Goal: Task Accomplishment & Management: Complete application form

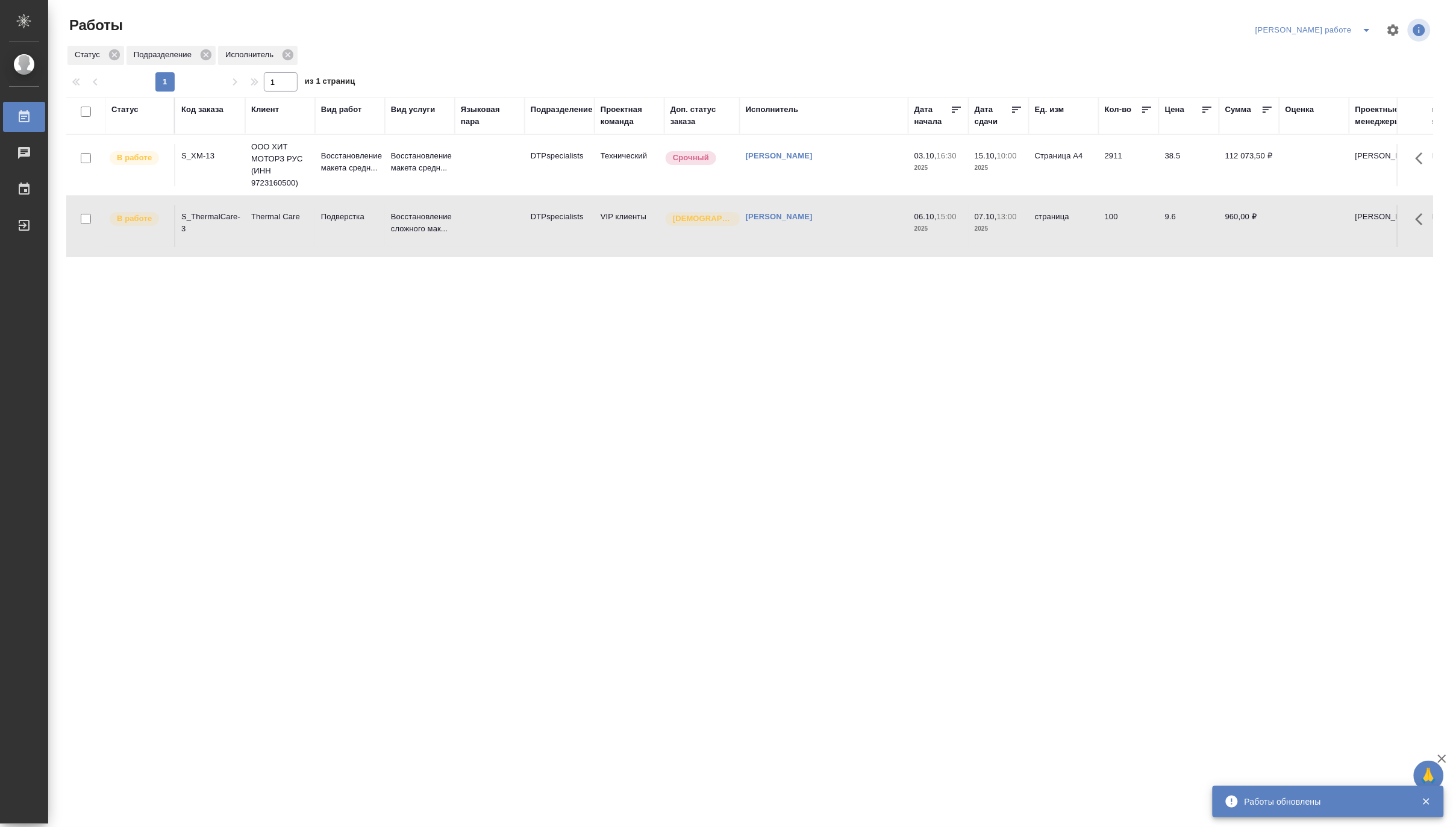
click at [462, 228] on td at bounding box center [489, 226] width 70 height 42
click at [473, 234] on td at bounding box center [489, 226] width 70 height 42
click at [1371, 28] on icon "split button" at bounding box center [1367, 30] width 15 height 15
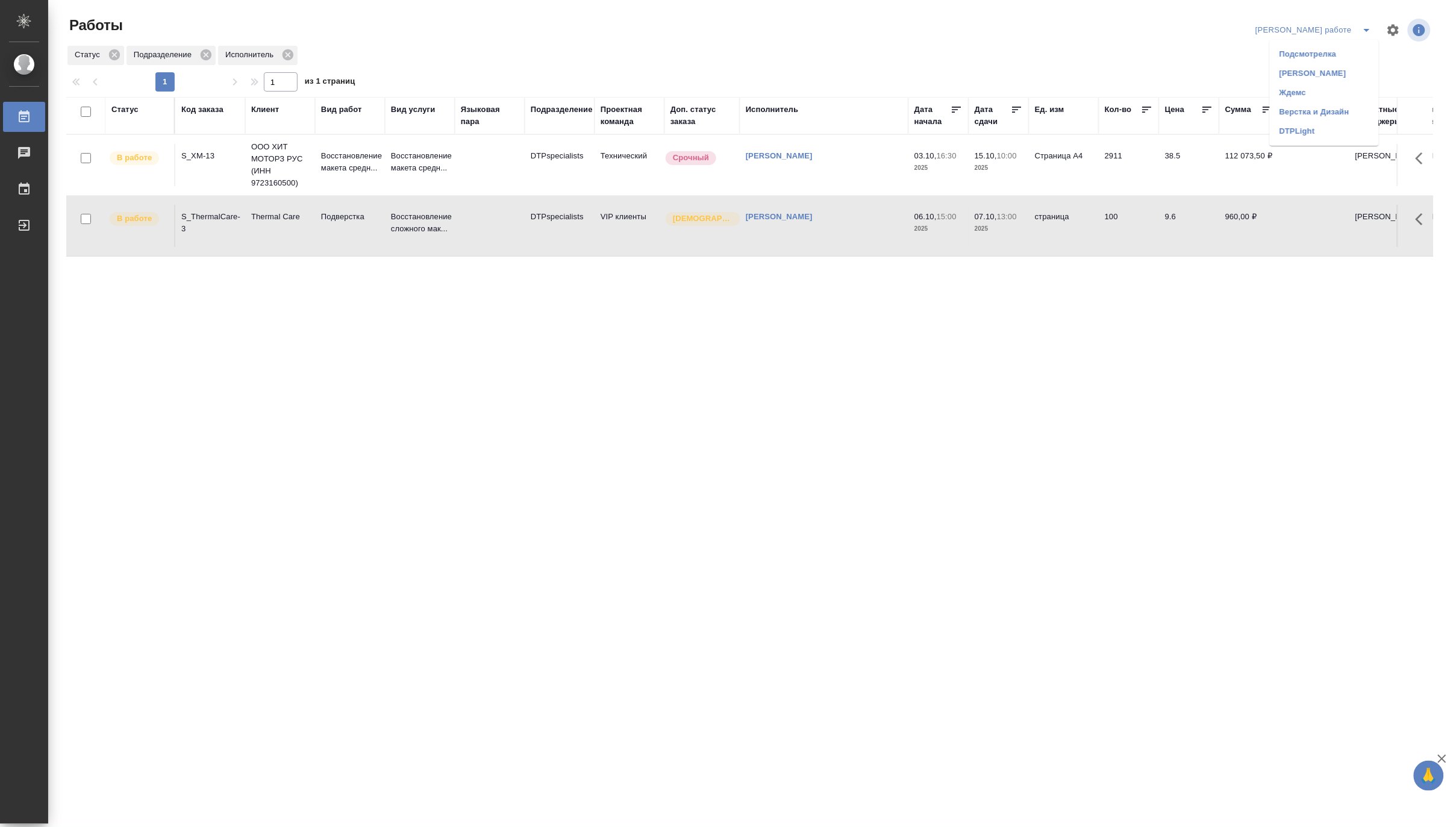
click at [1350, 68] on li "Матвеева_назначено" at bounding box center [1324, 73] width 109 height 19
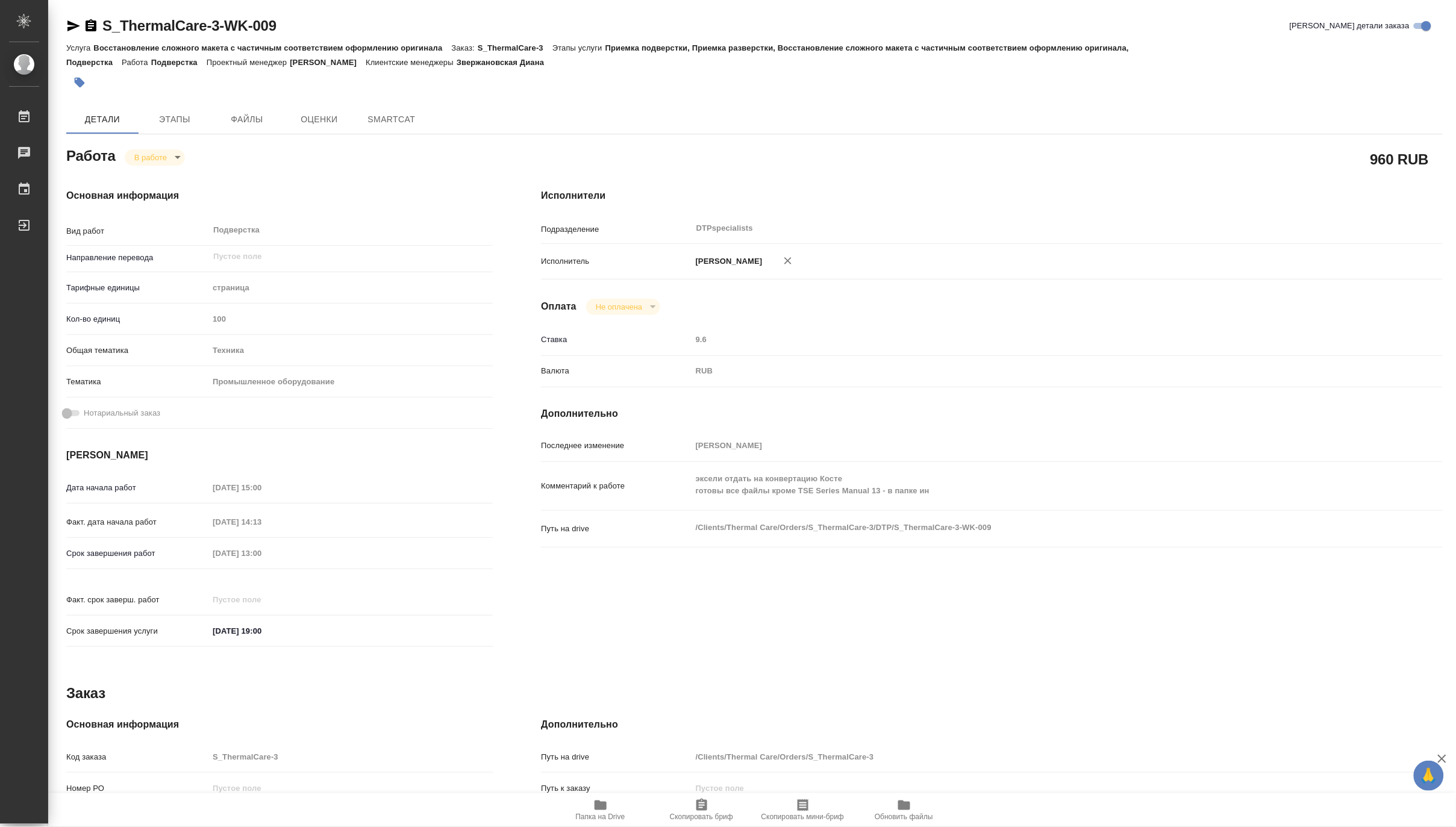
type textarea "x"
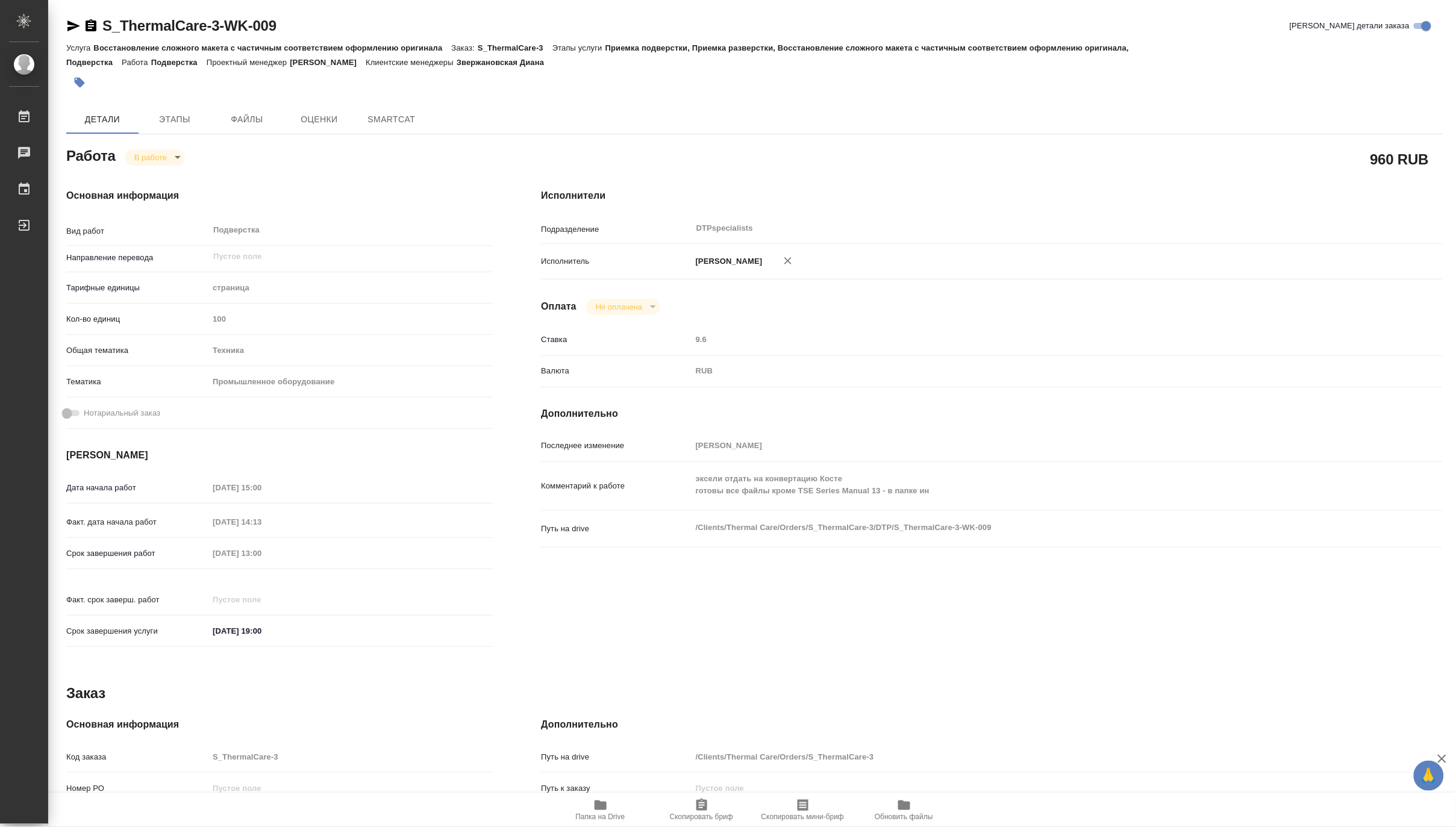
type textarea "x"
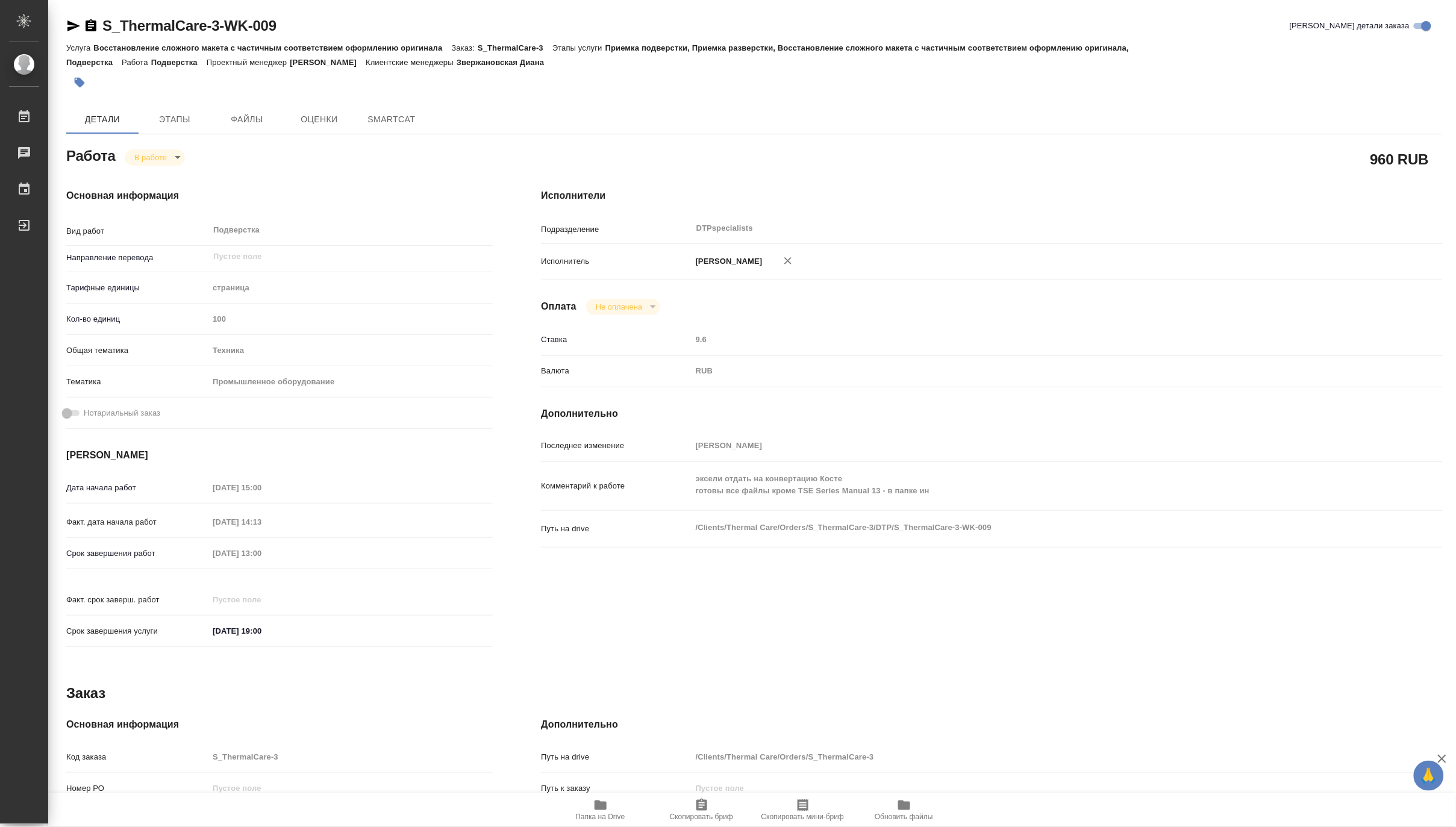
type textarea "x"
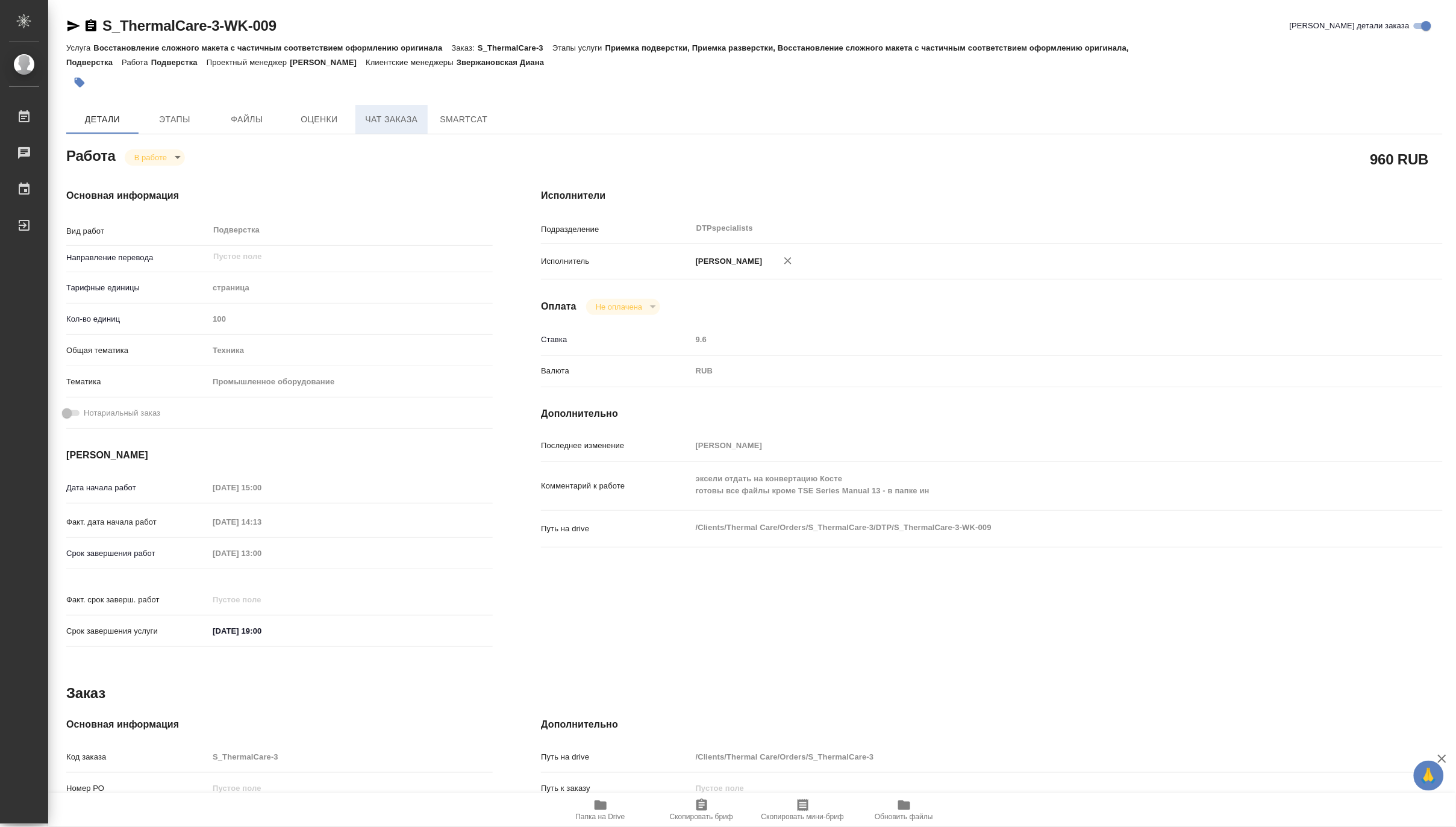
type textarea "x"
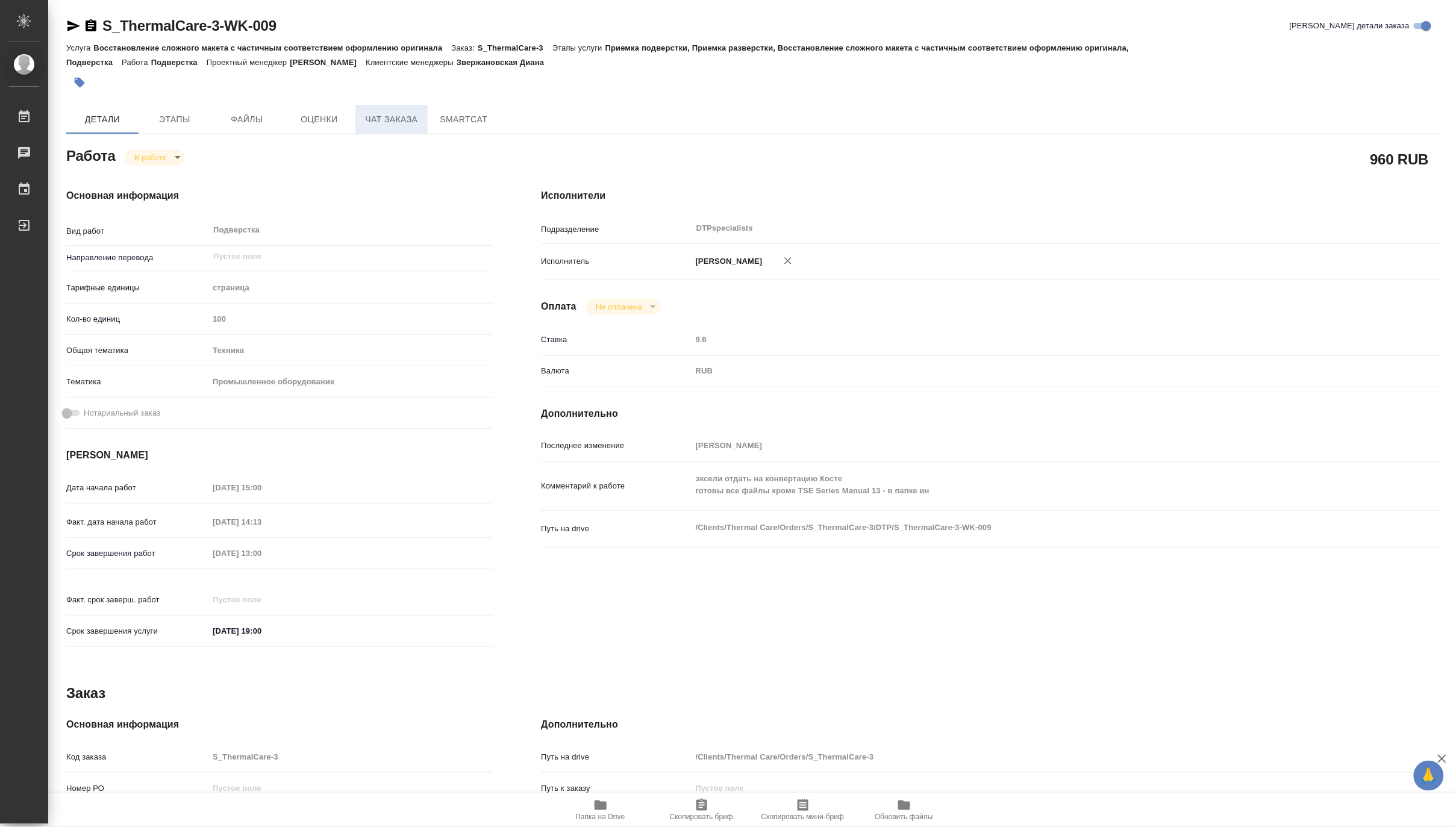
click at [392, 118] on span "Чат заказа" at bounding box center [391, 120] width 58 height 15
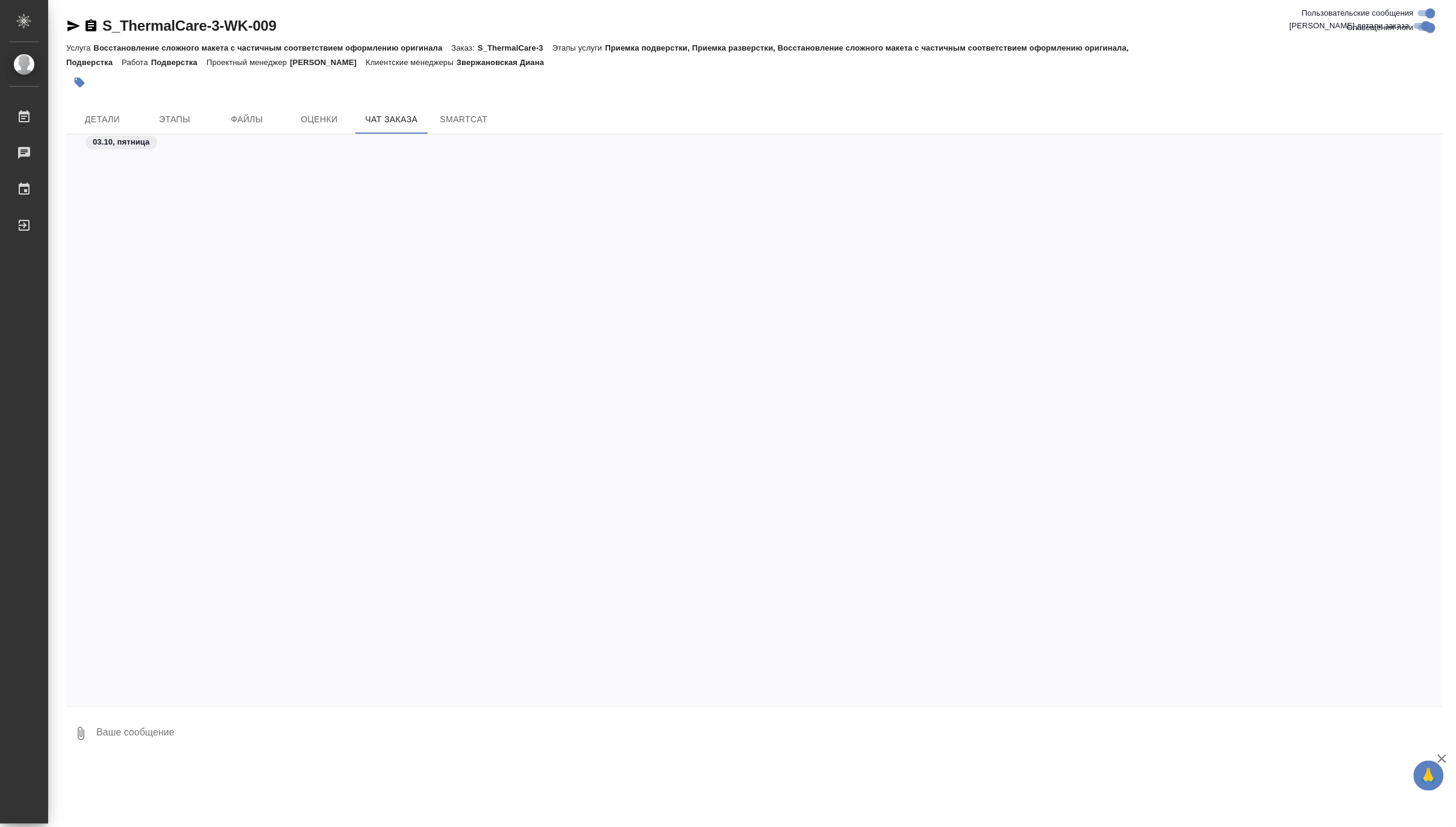
scroll to position [8668, 0]
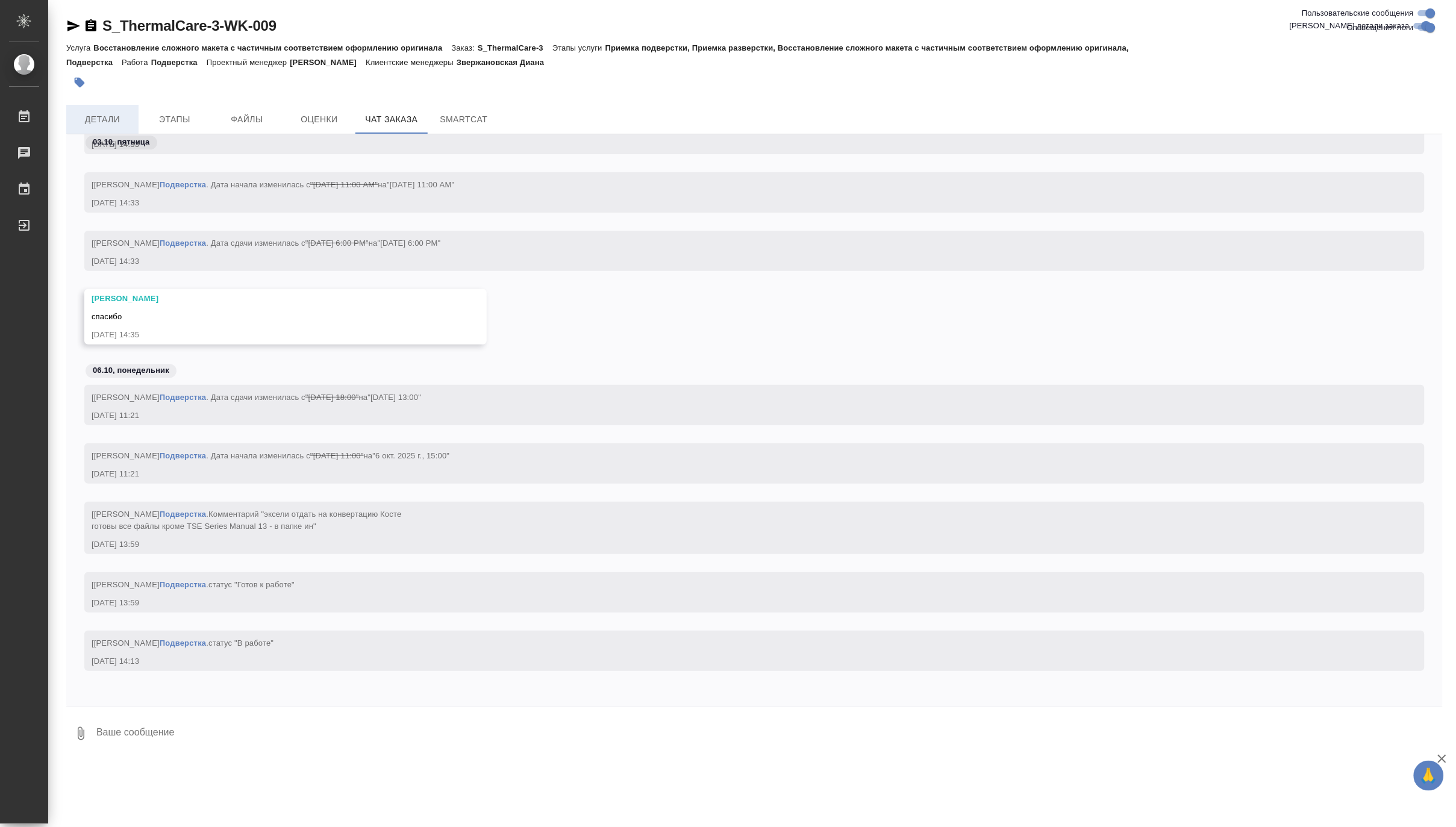
click at [128, 121] on span "Детали" at bounding box center [102, 120] width 58 height 15
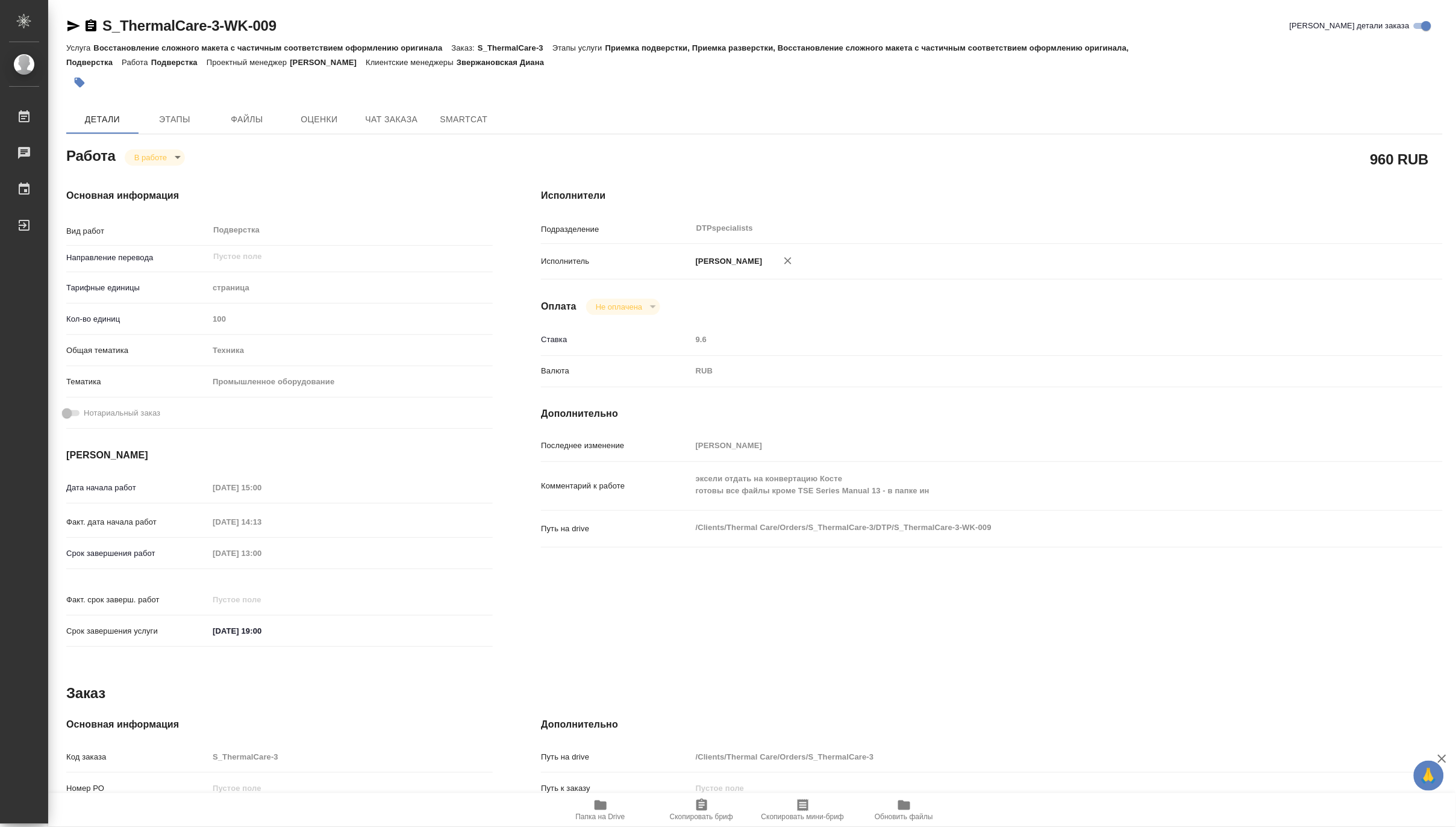
type textarea "x"
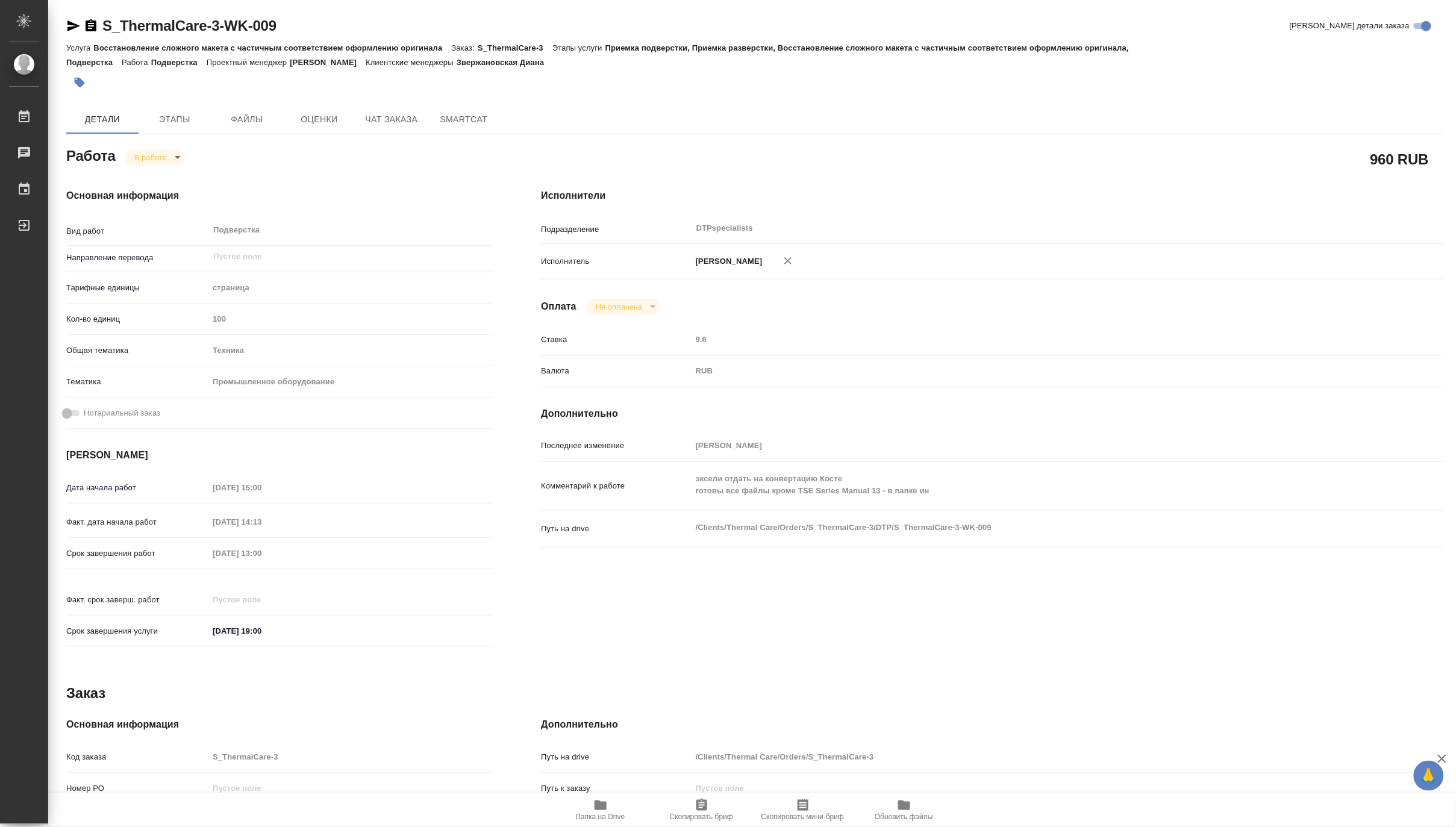
click at [604, 805] on icon "button" at bounding box center [600, 805] width 12 height 9
type textarea "x"
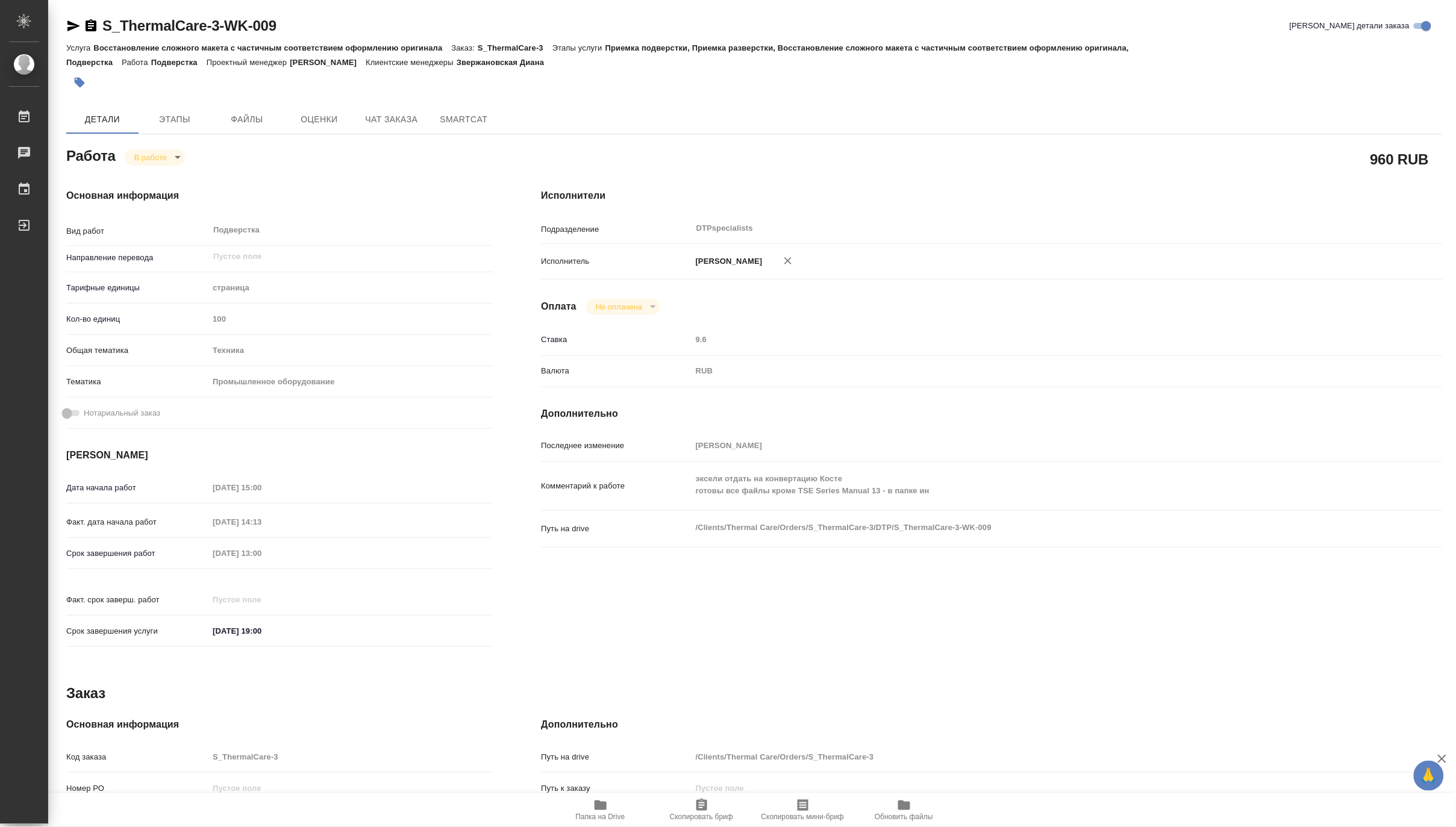
type textarea "x"
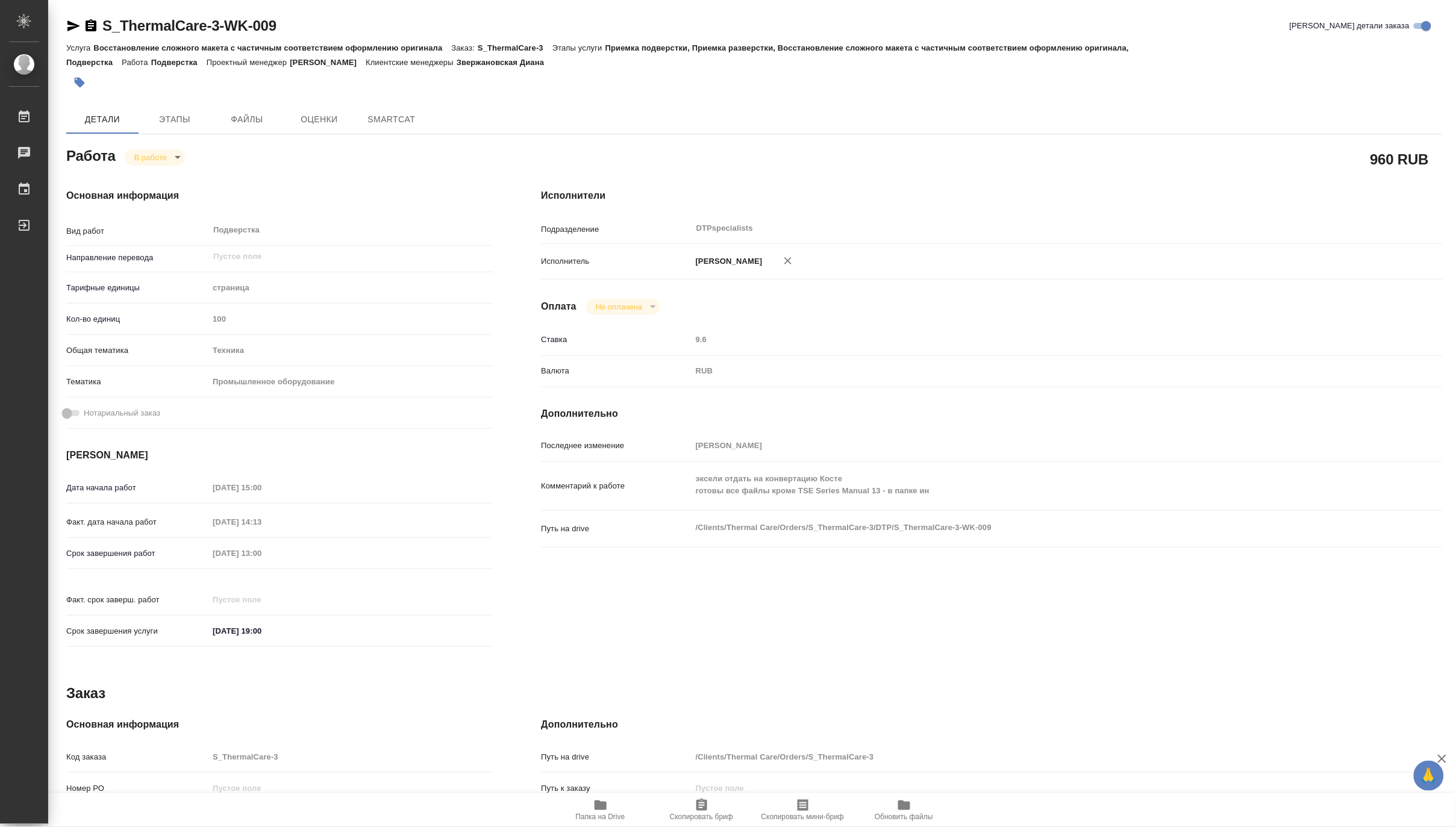
type textarea "x"
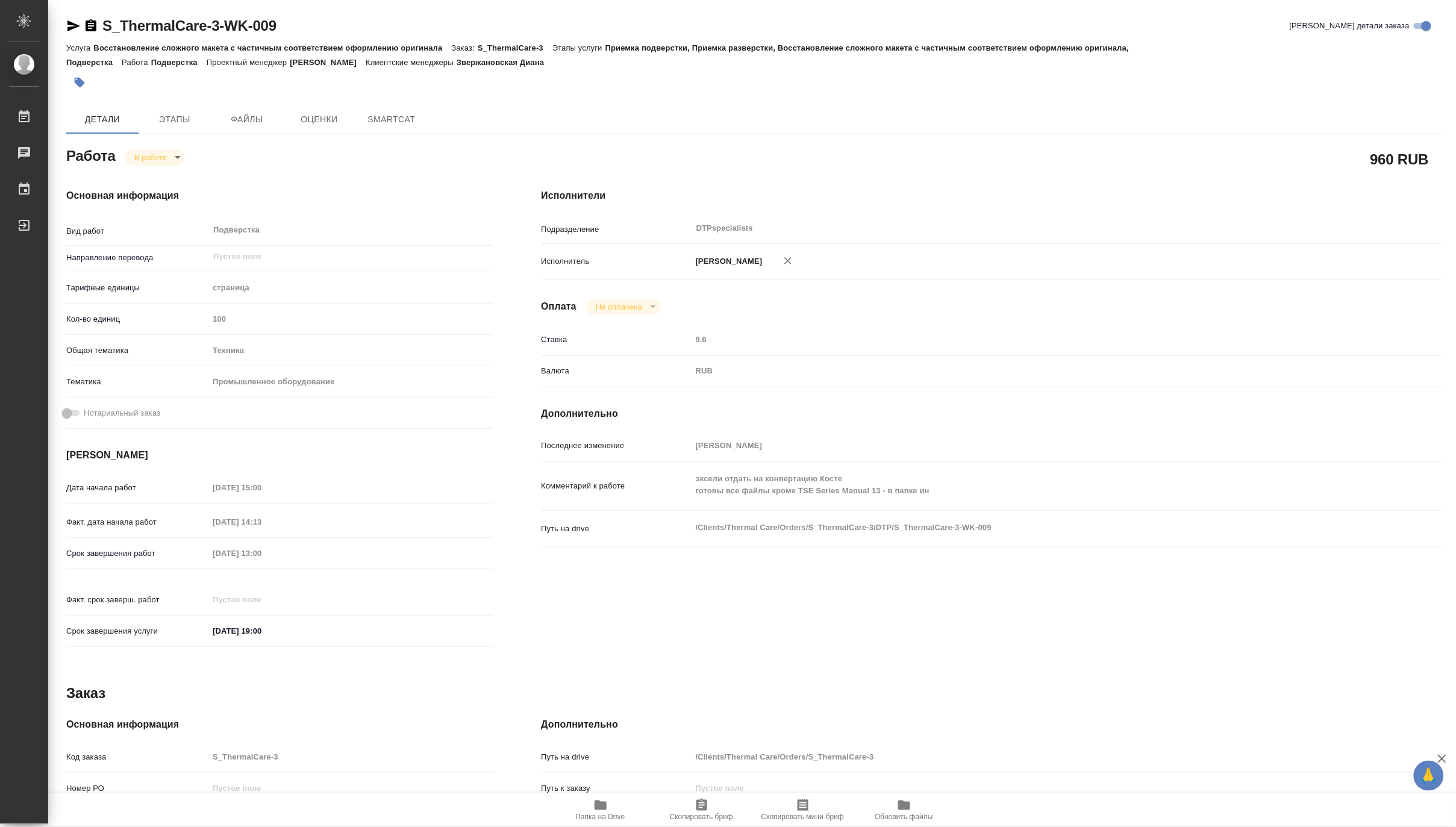
type textarea "x"
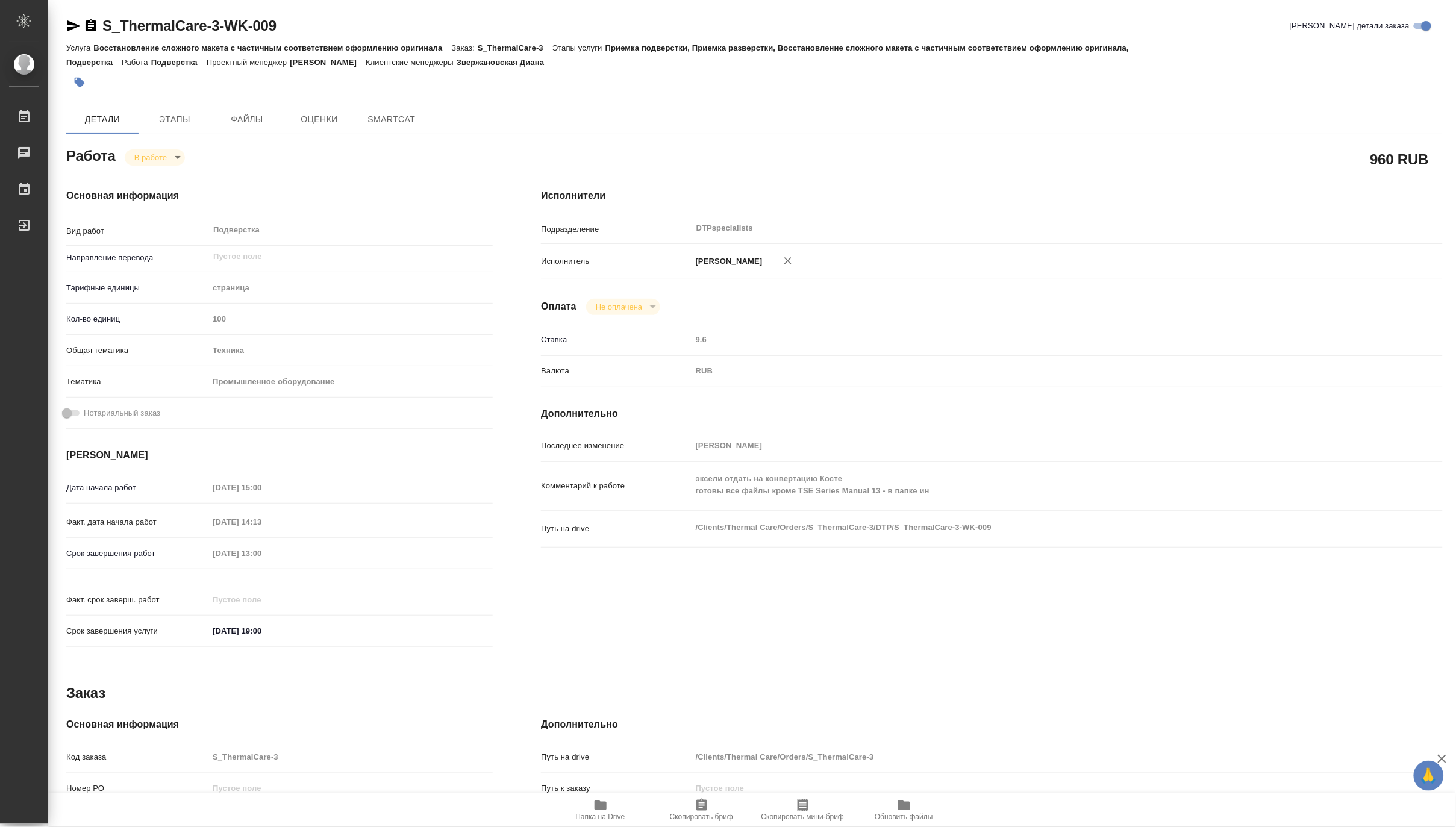
type textarea "x"
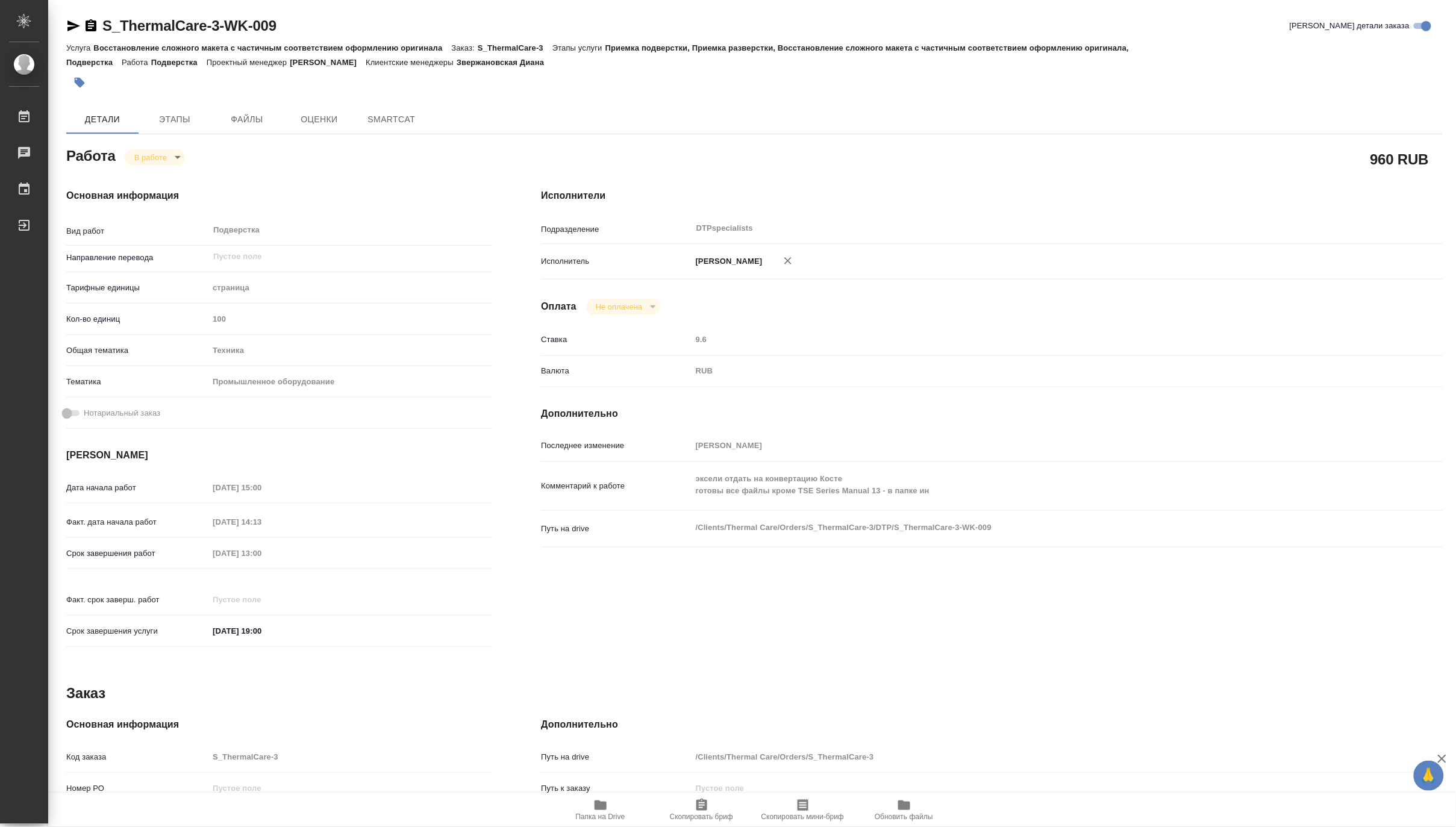
type textarea "x"
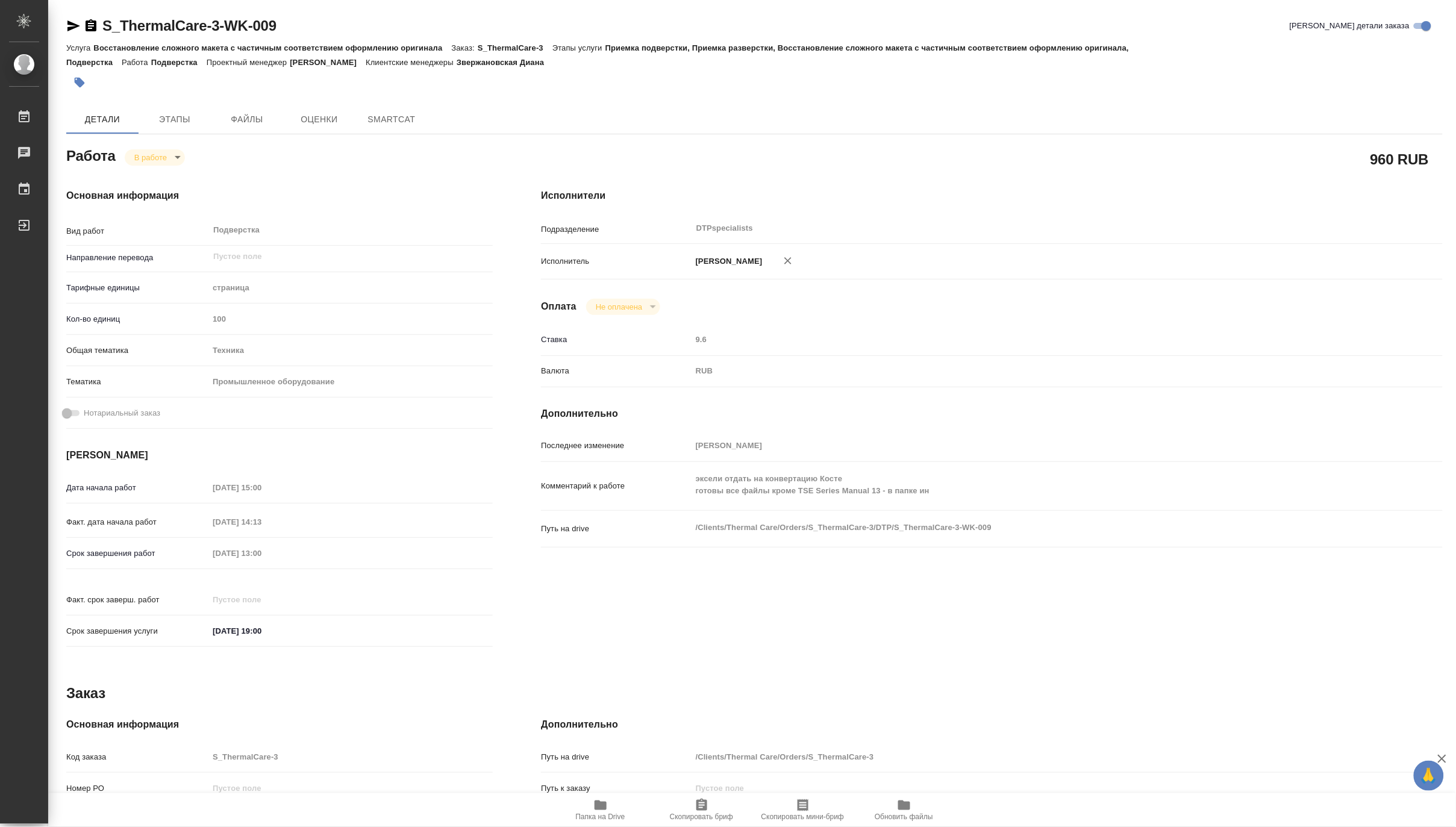
type textarea "x"
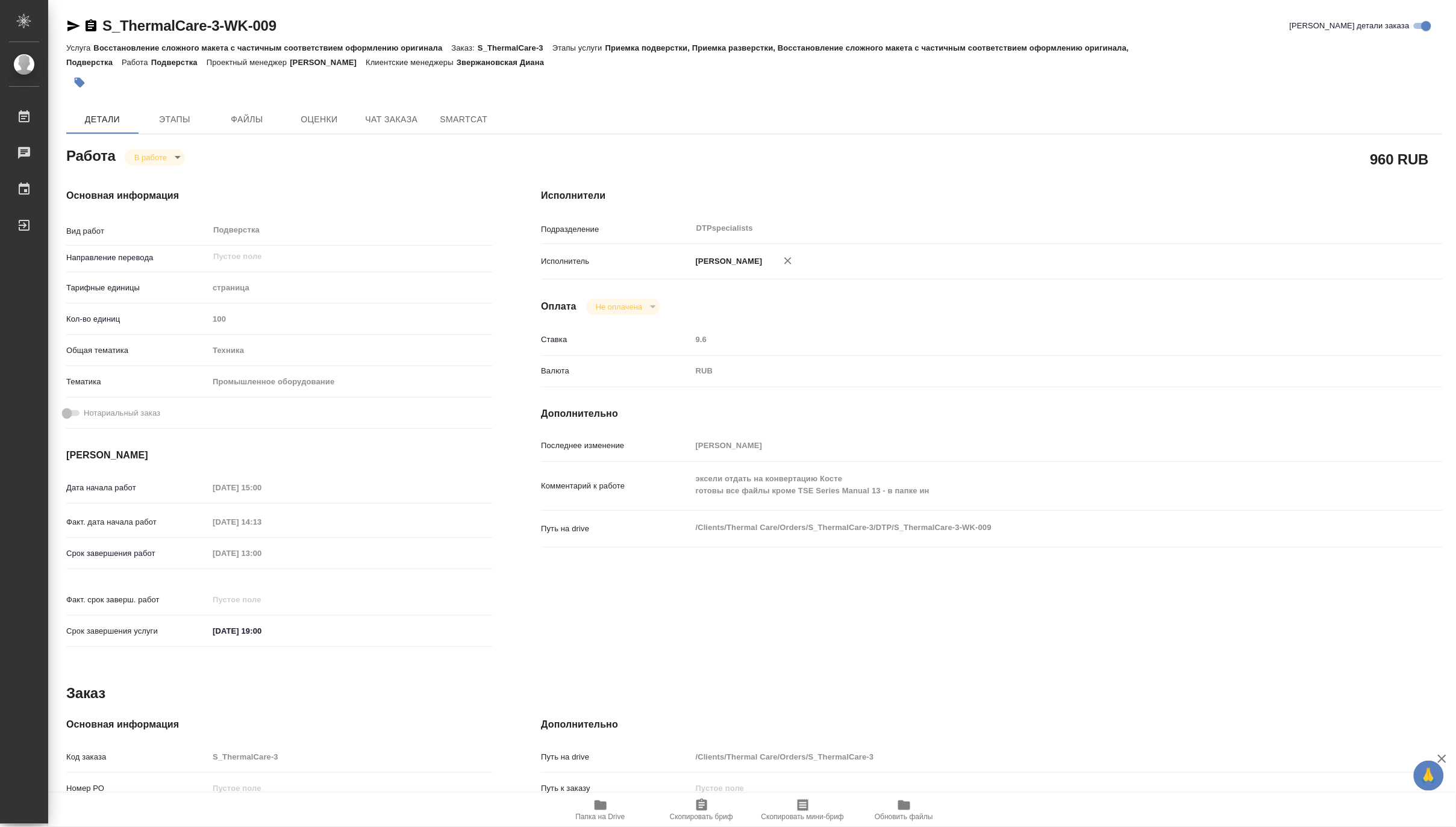
type textarea "x"
click at [68, 26] on icon "button" at bounding box center [73, 25] width 15 height 15
type textarea "x"
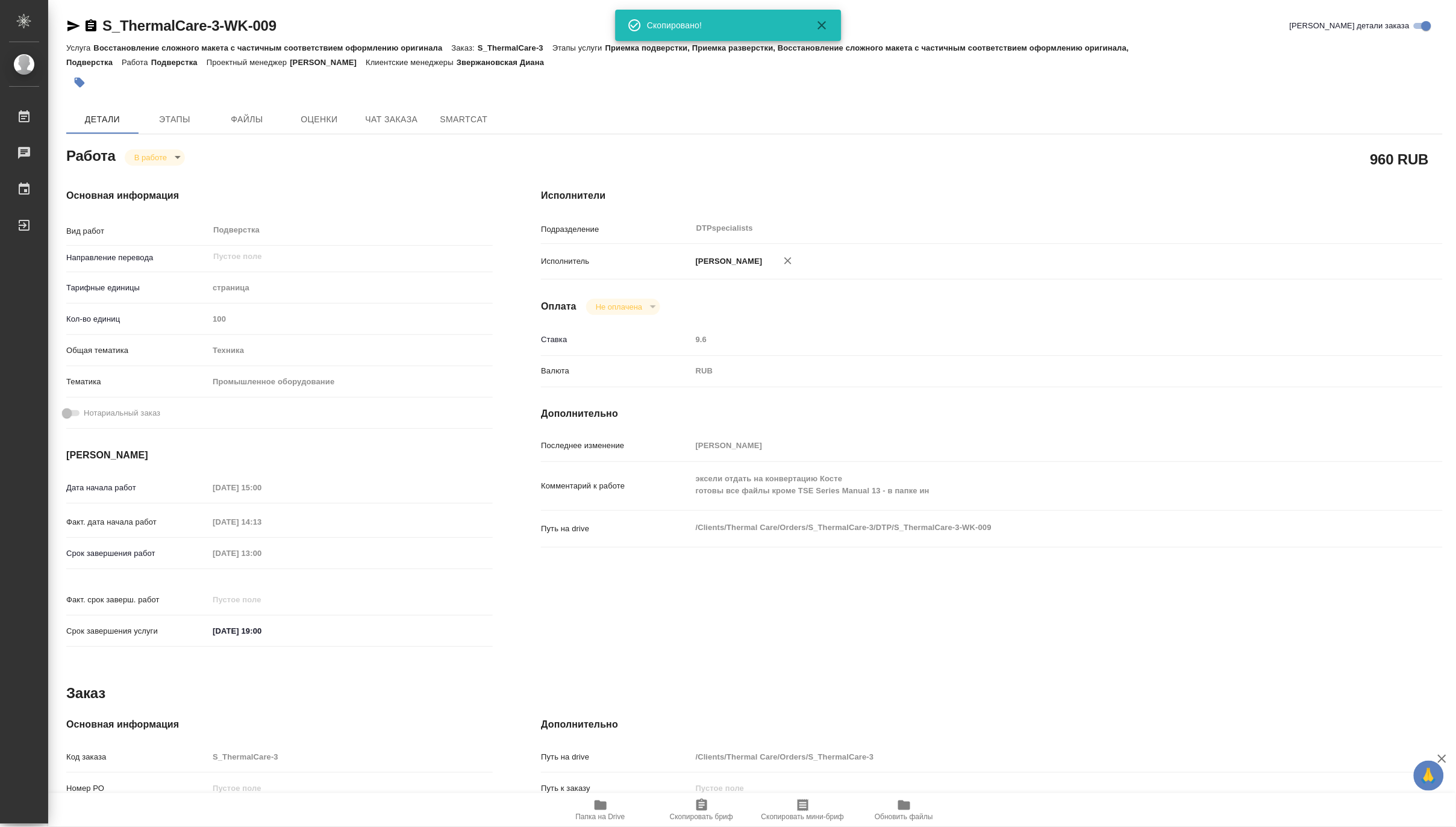
type textarea "x"
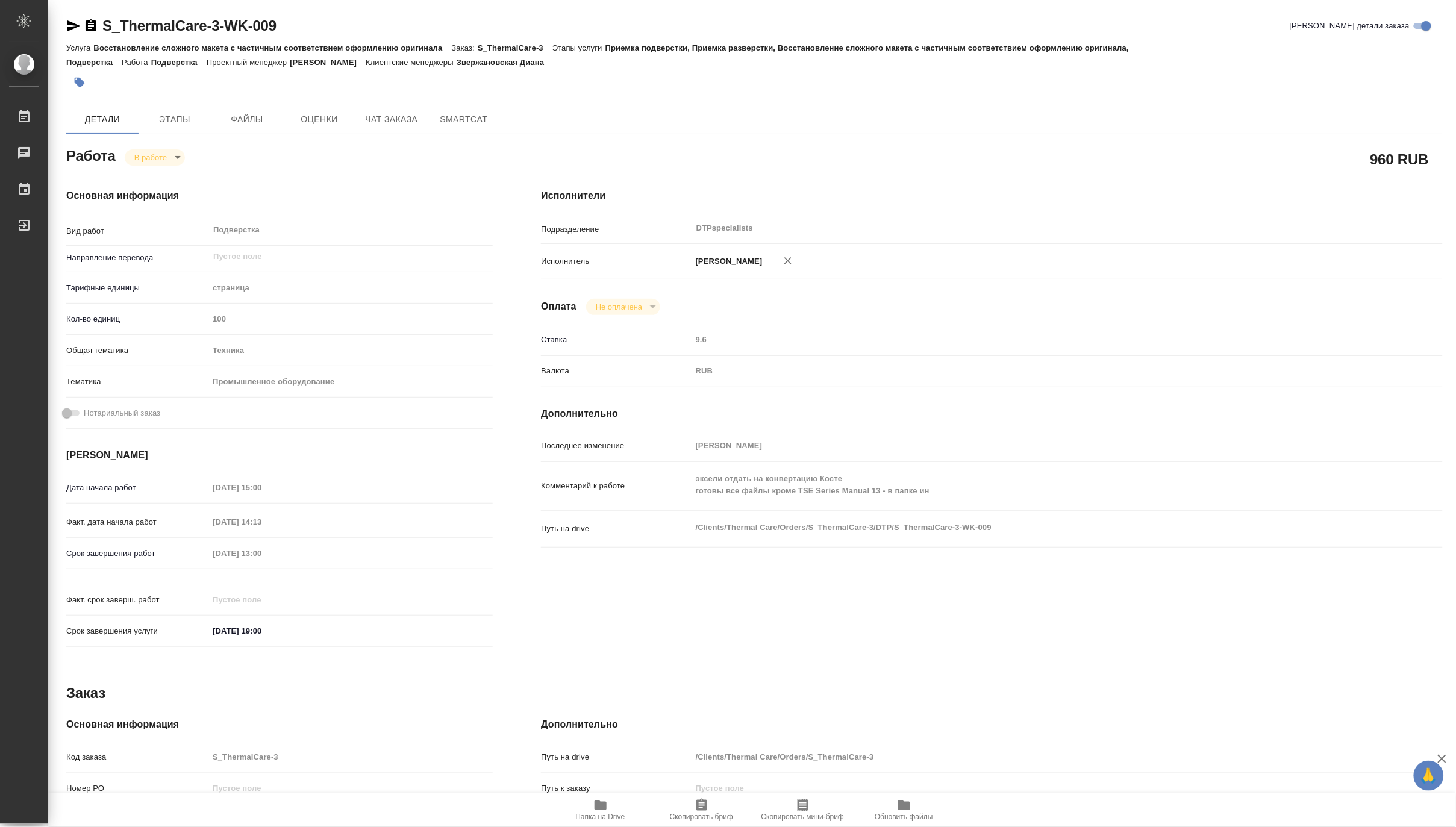
type textarea "x"
click at [589, 812] on span "Папка на Drive" at bounding box center [600, 810] width 87 height 23
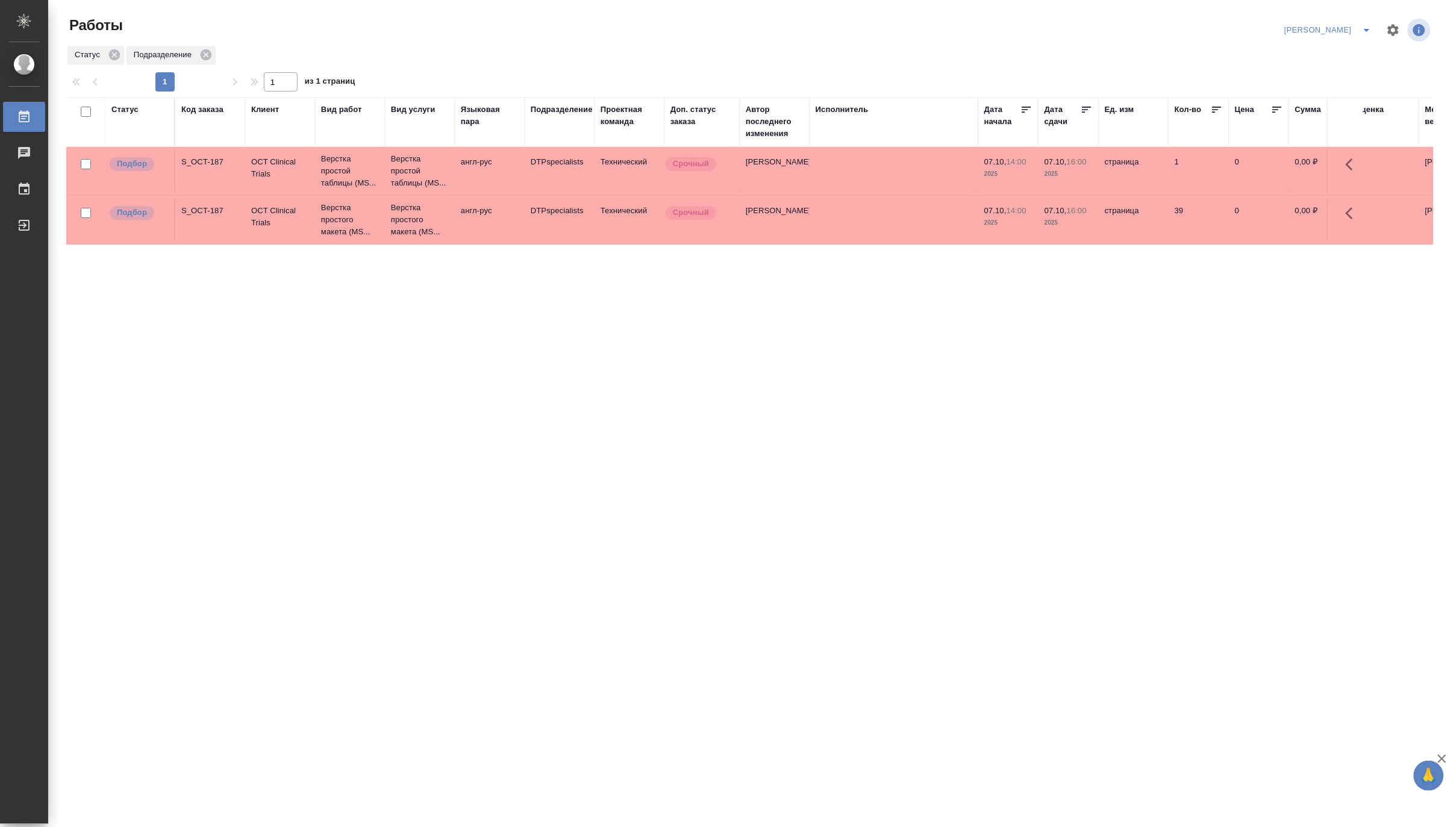
click at [1366, 27] on icon "split button" at bounding box center [1367, 30] width 15 height 15
click at [1346, 49] on li "Матвеева_В работе" at bounding box center [1321, 54] width 116 height 19
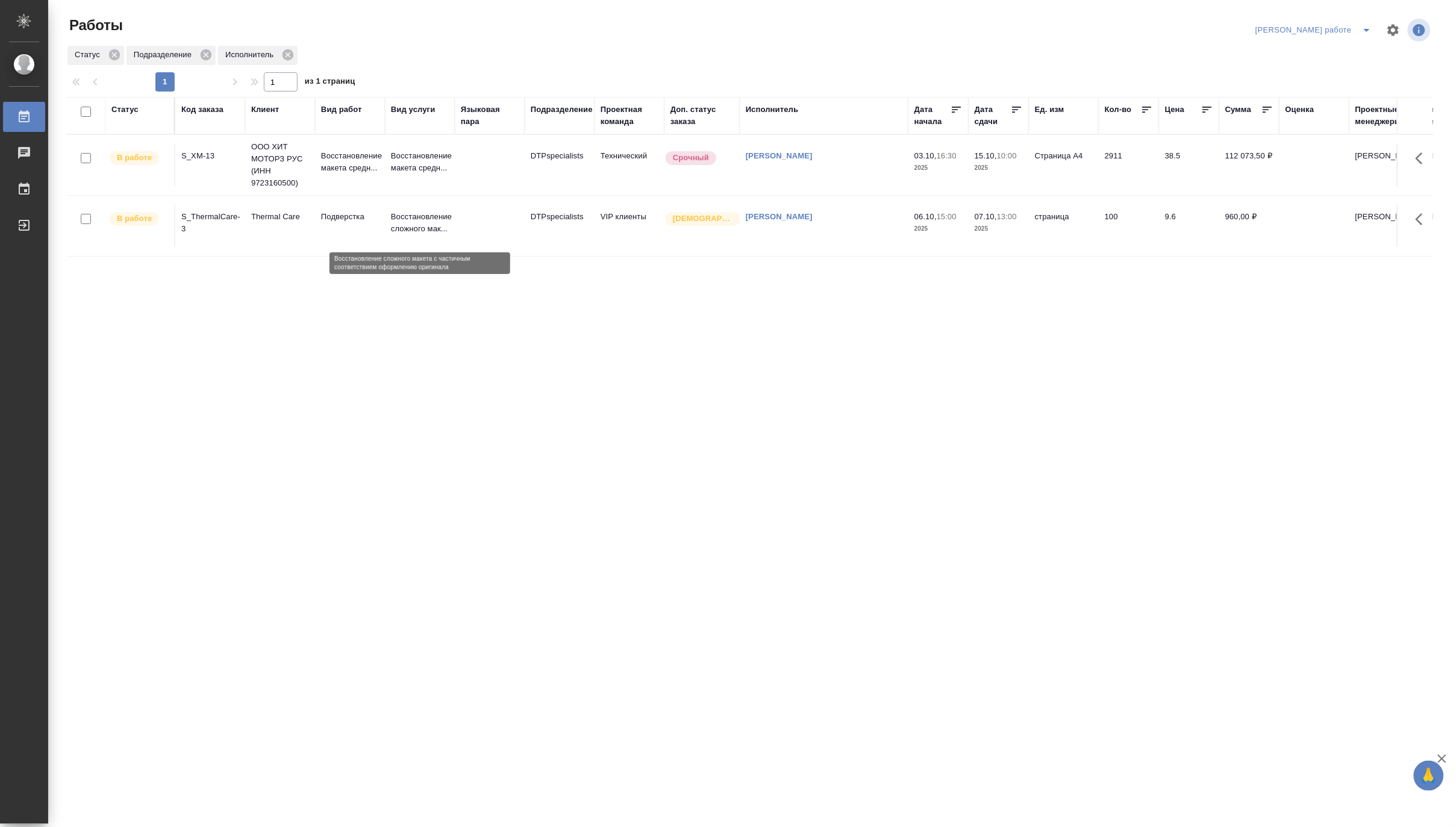
click at [430, 218] on p "Восстановление сложного мак..." at bounding box center [420, 223] width 58 height 24
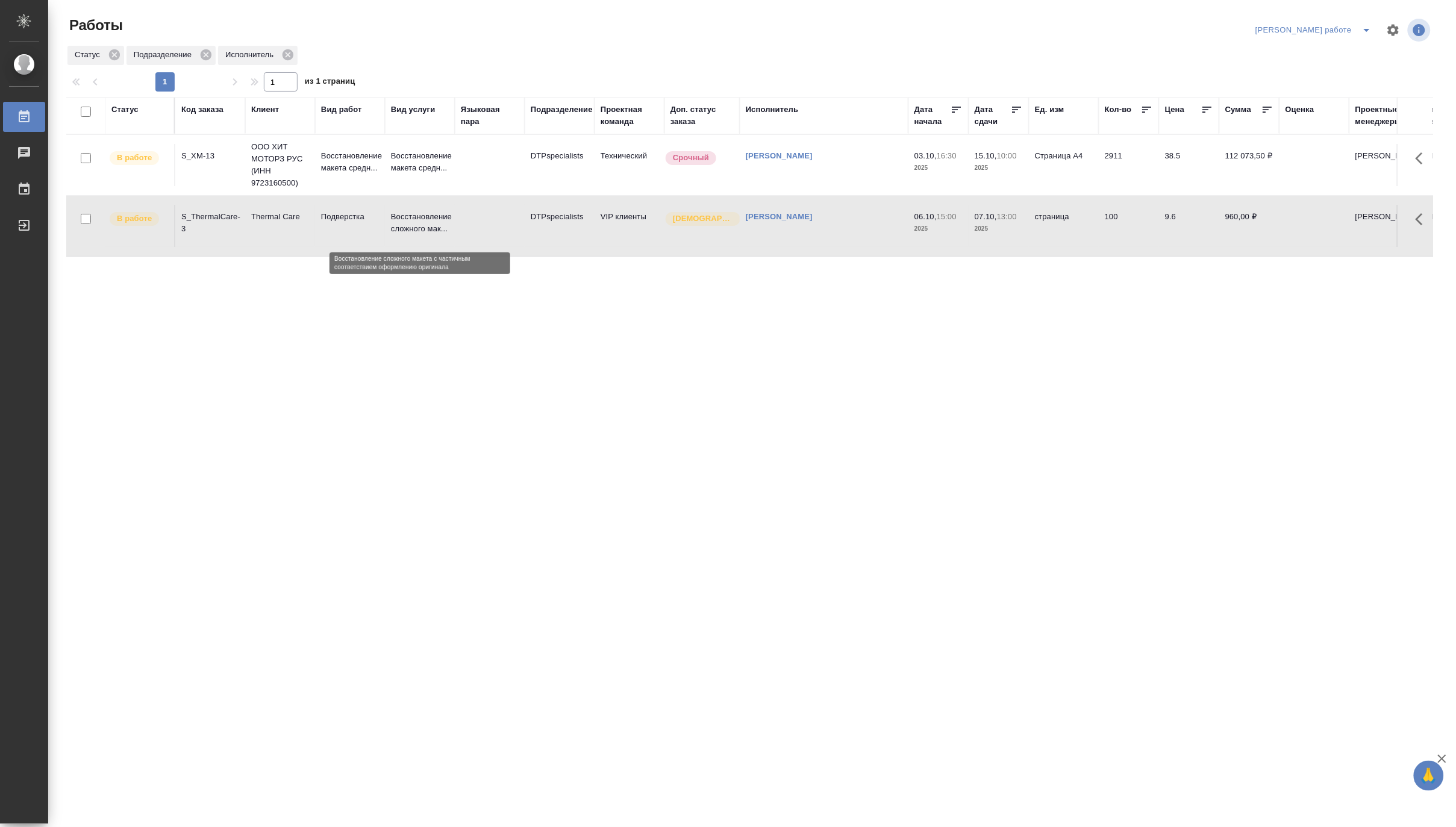
click at [430, 218] on p "Восстановление сложного мак..." at bounding box center [420, 223] width 58 height 24
click at [446, 235] on p "Восстановление сложного мак..." at bounding box center [420, 223] width 58 height 24
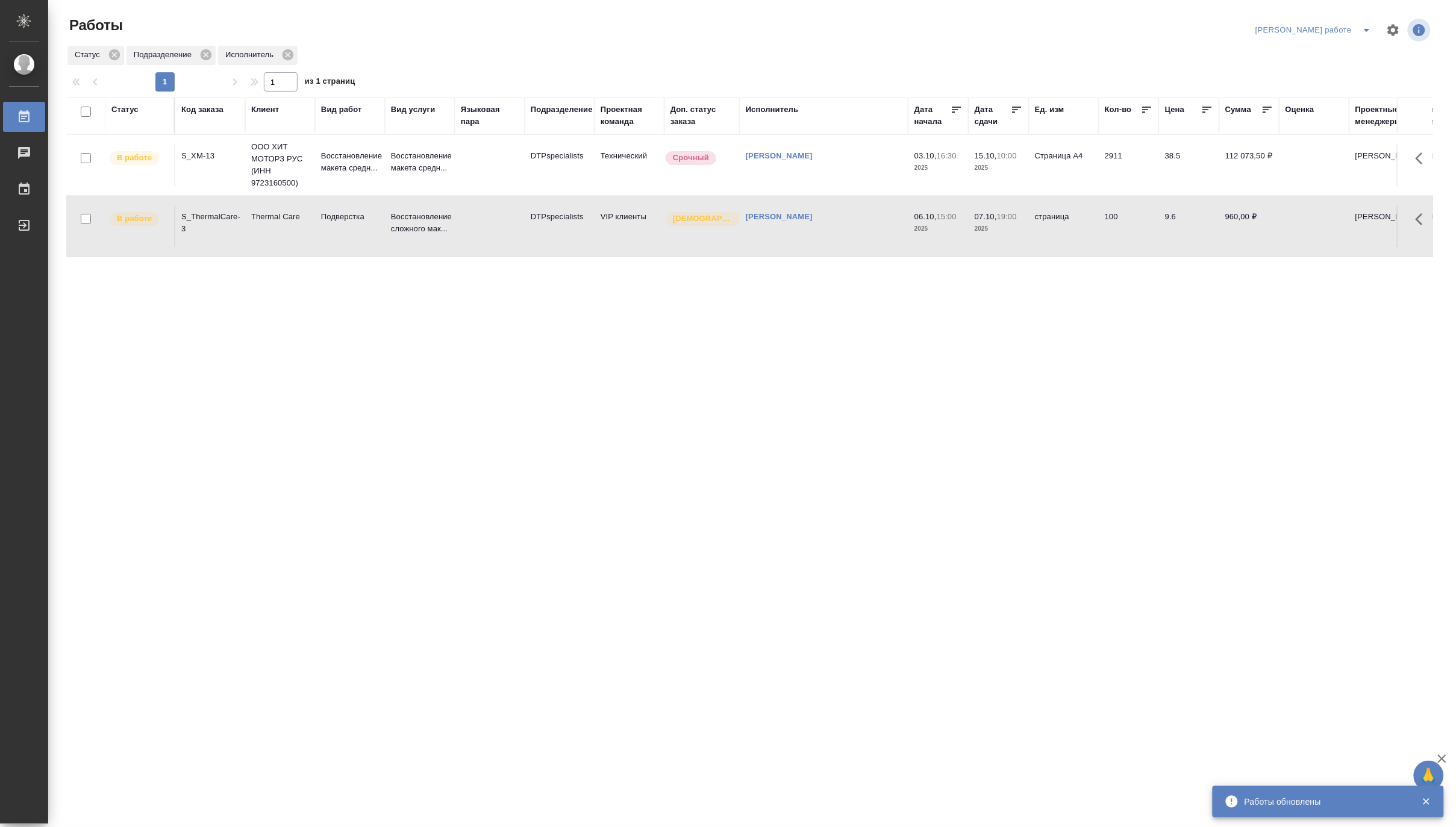
click at [1369, 27] on icon "split button" at bounding box center [1367, 30] width 15 height 15
click at [1345, 68] on li "Матвеева_назначено" at bounding box center [1324, 73] width 109 height 19
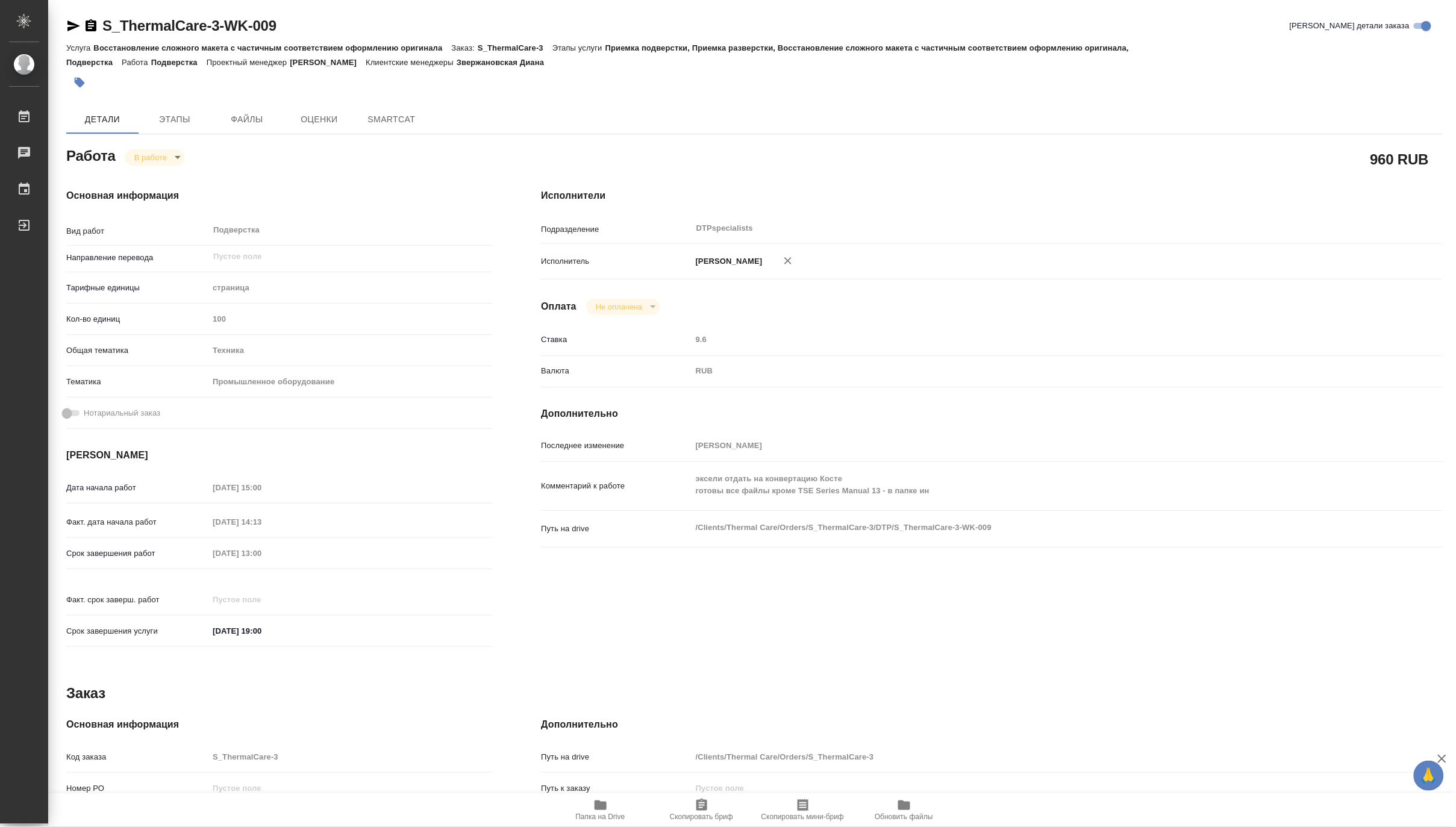
type textarea "x"
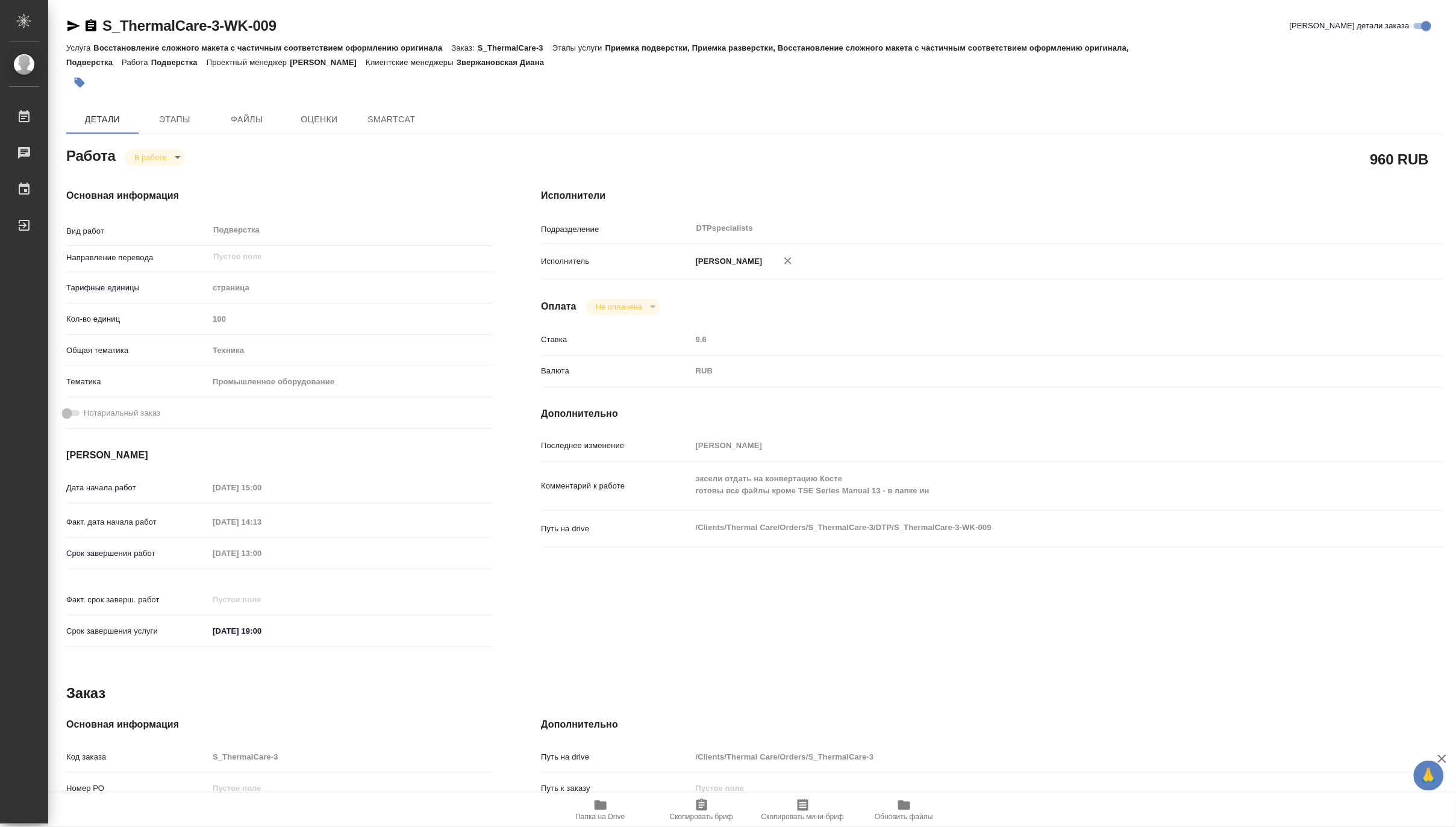
type textarea "x"
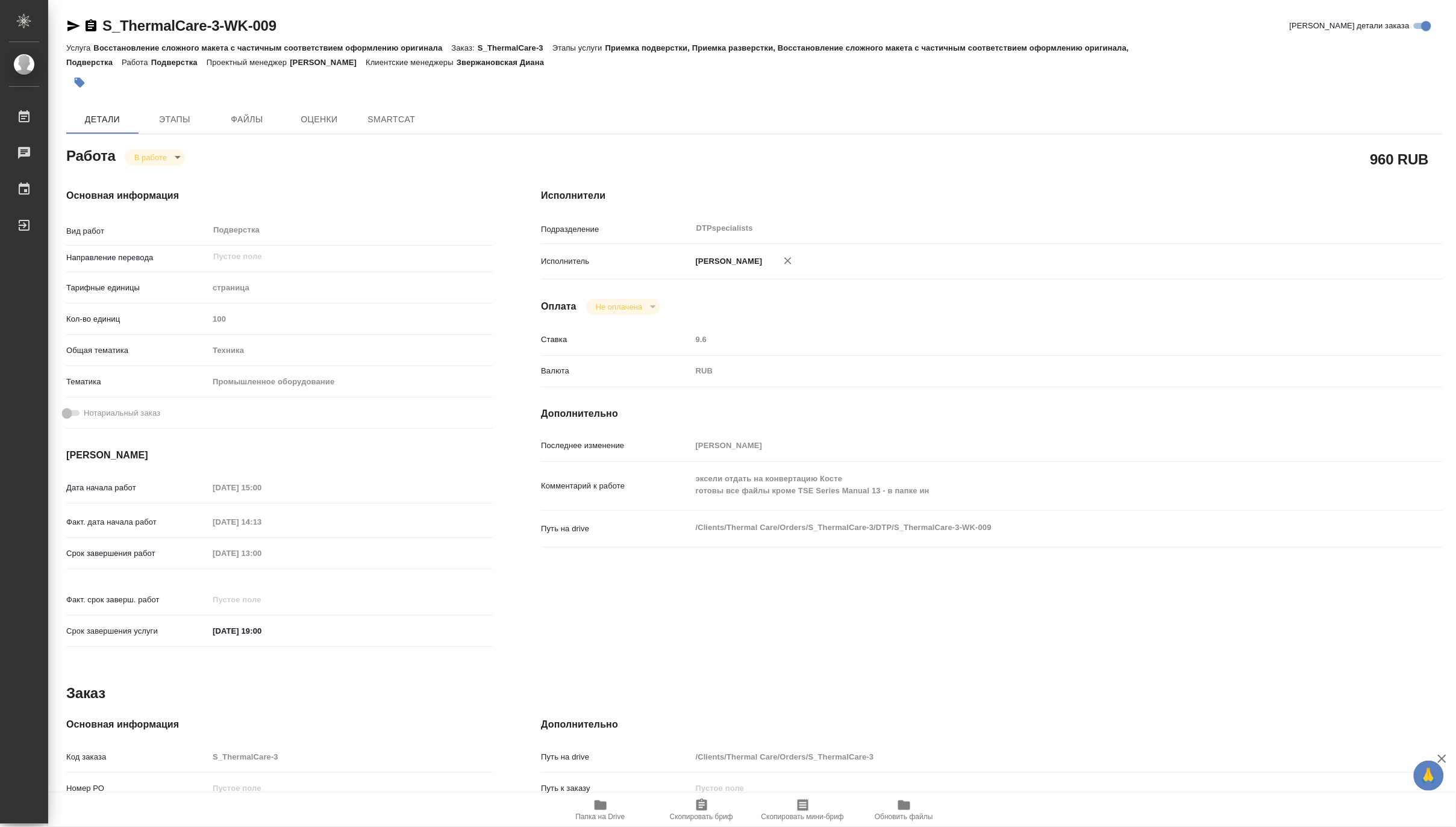
type textarea "x"
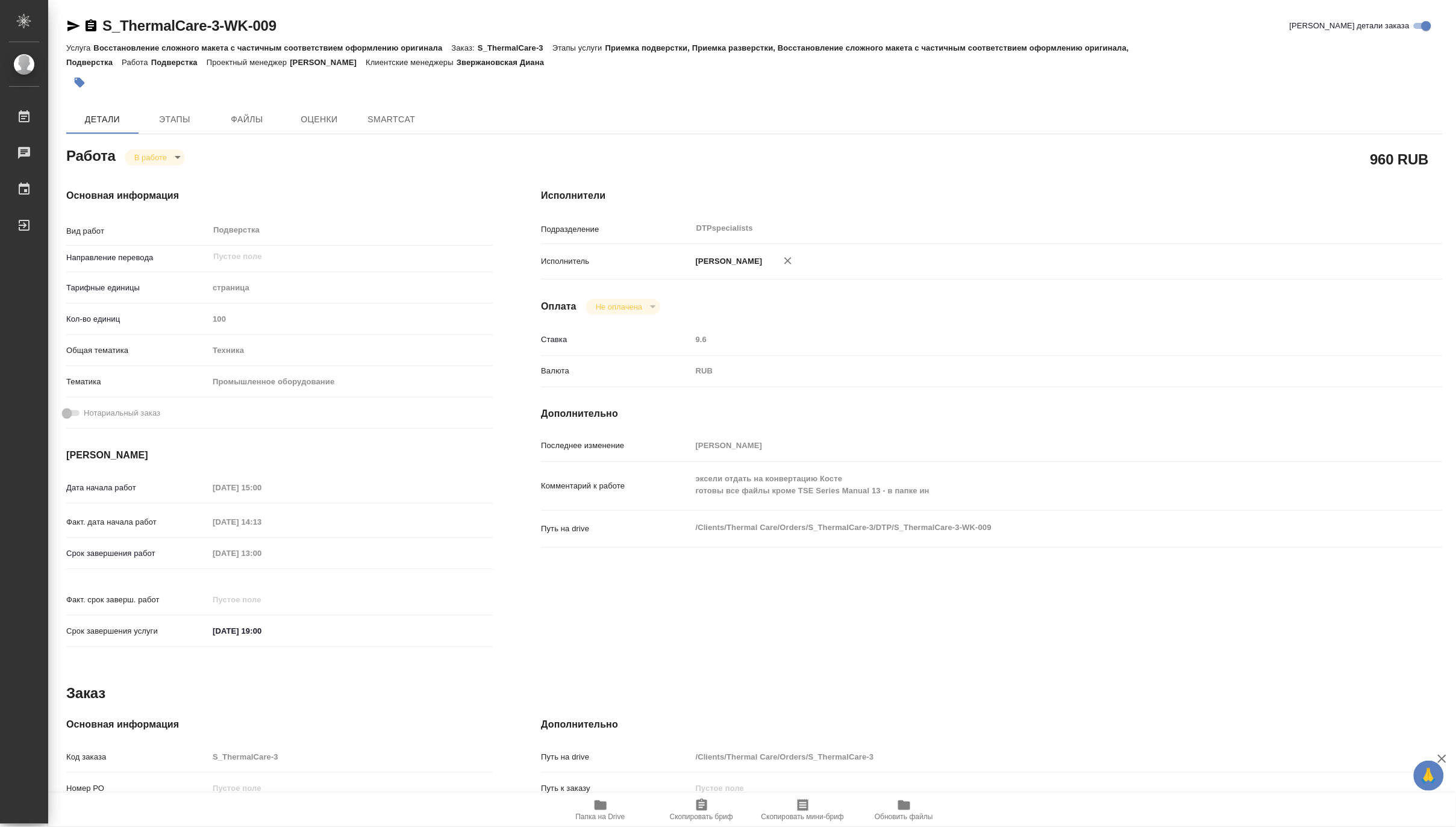
type textarea "x"
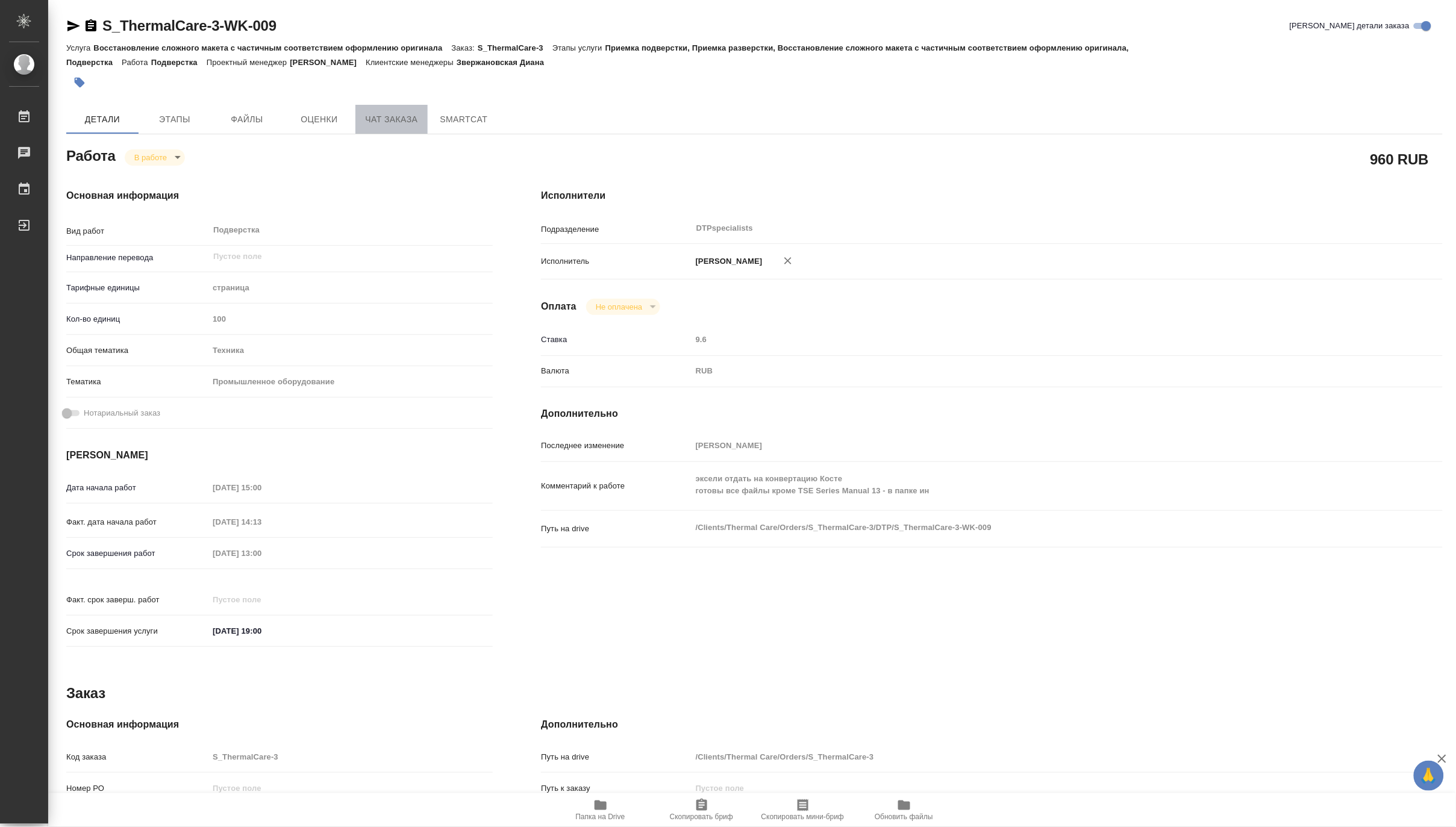
click at [378, 118] on span "Чат заказа" at bounding box center [391, 120] width 58 height 15
type textarea "x"
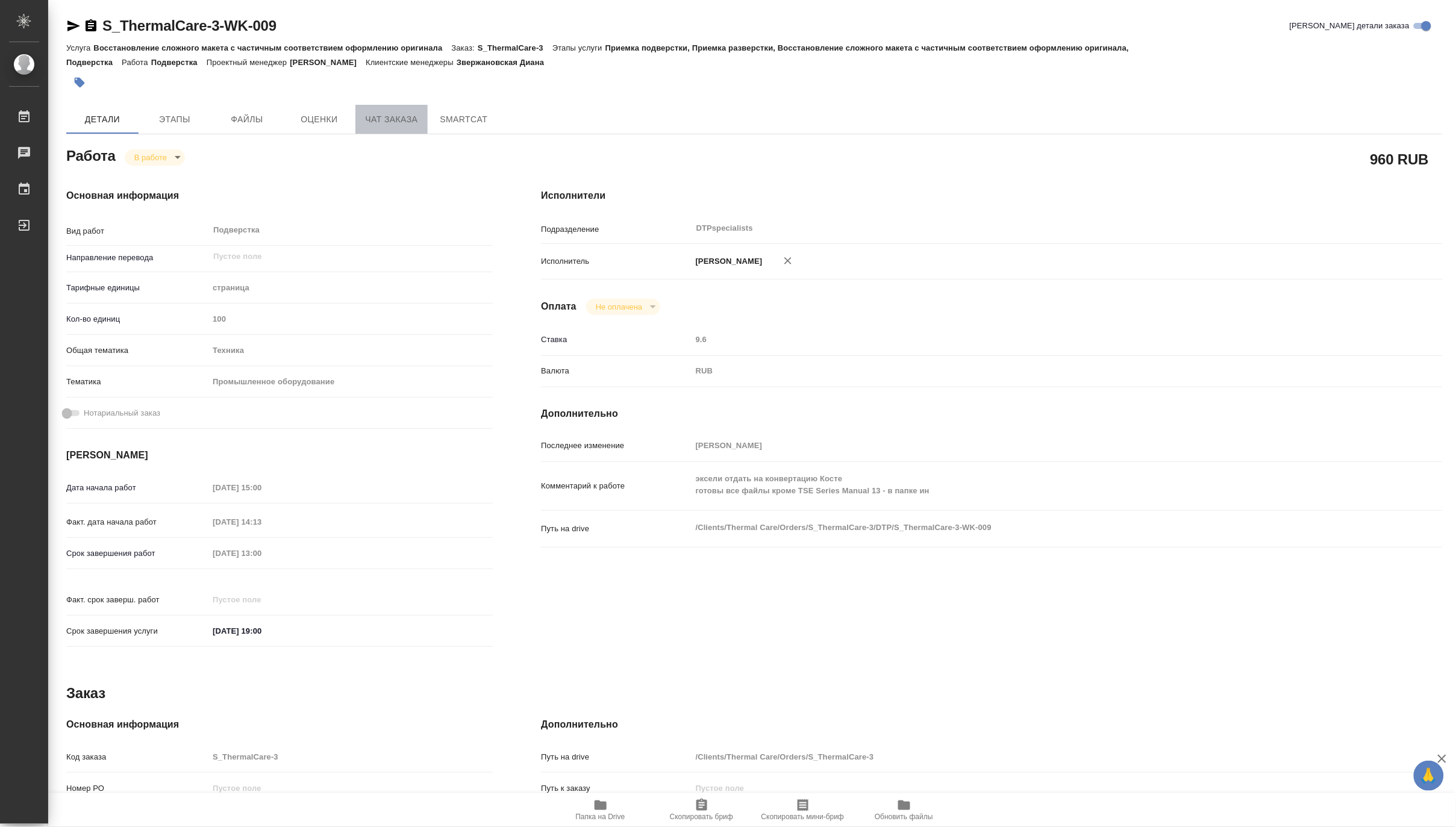
type textarea "x"
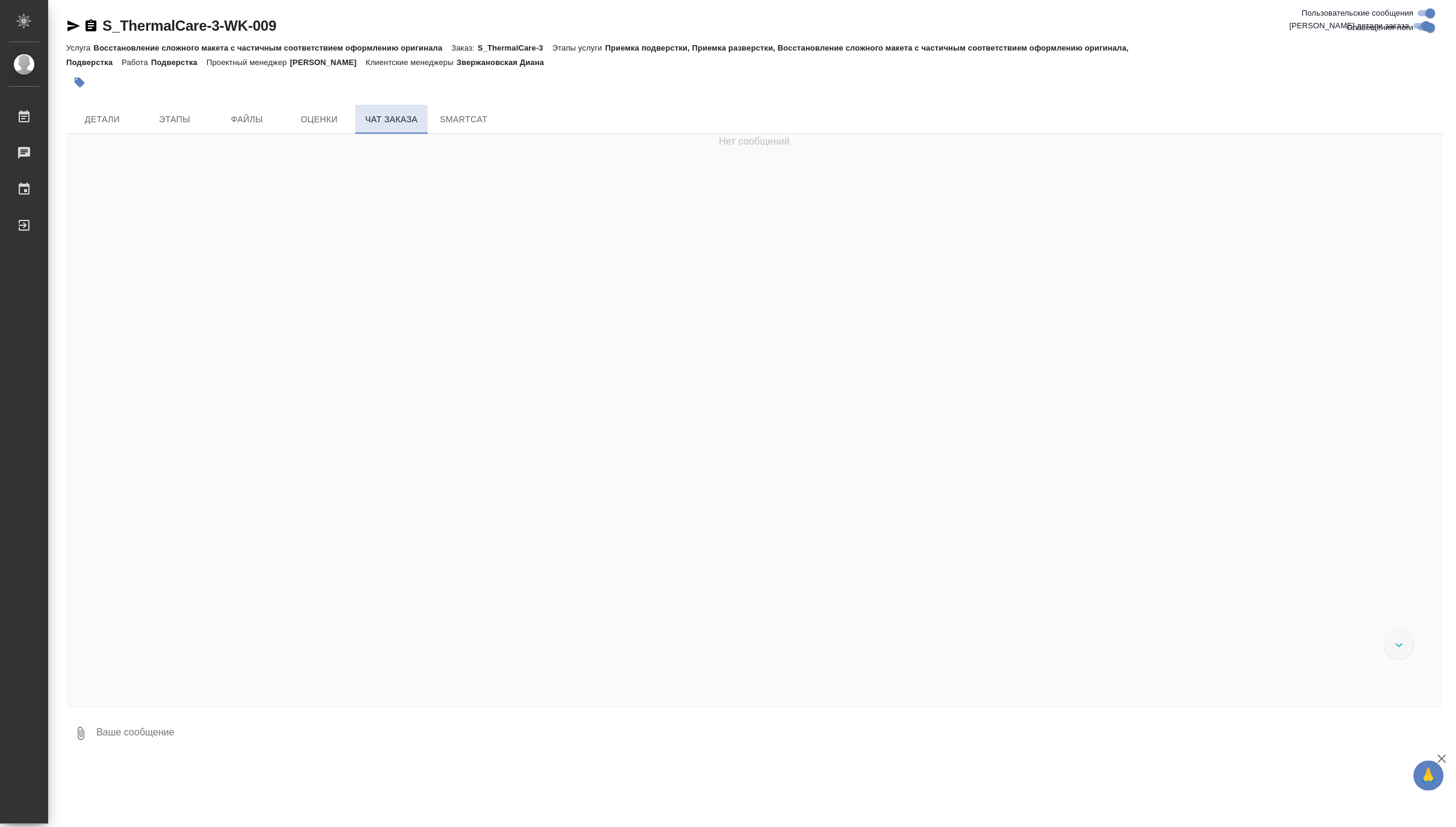
scroll to position [8837, 0]
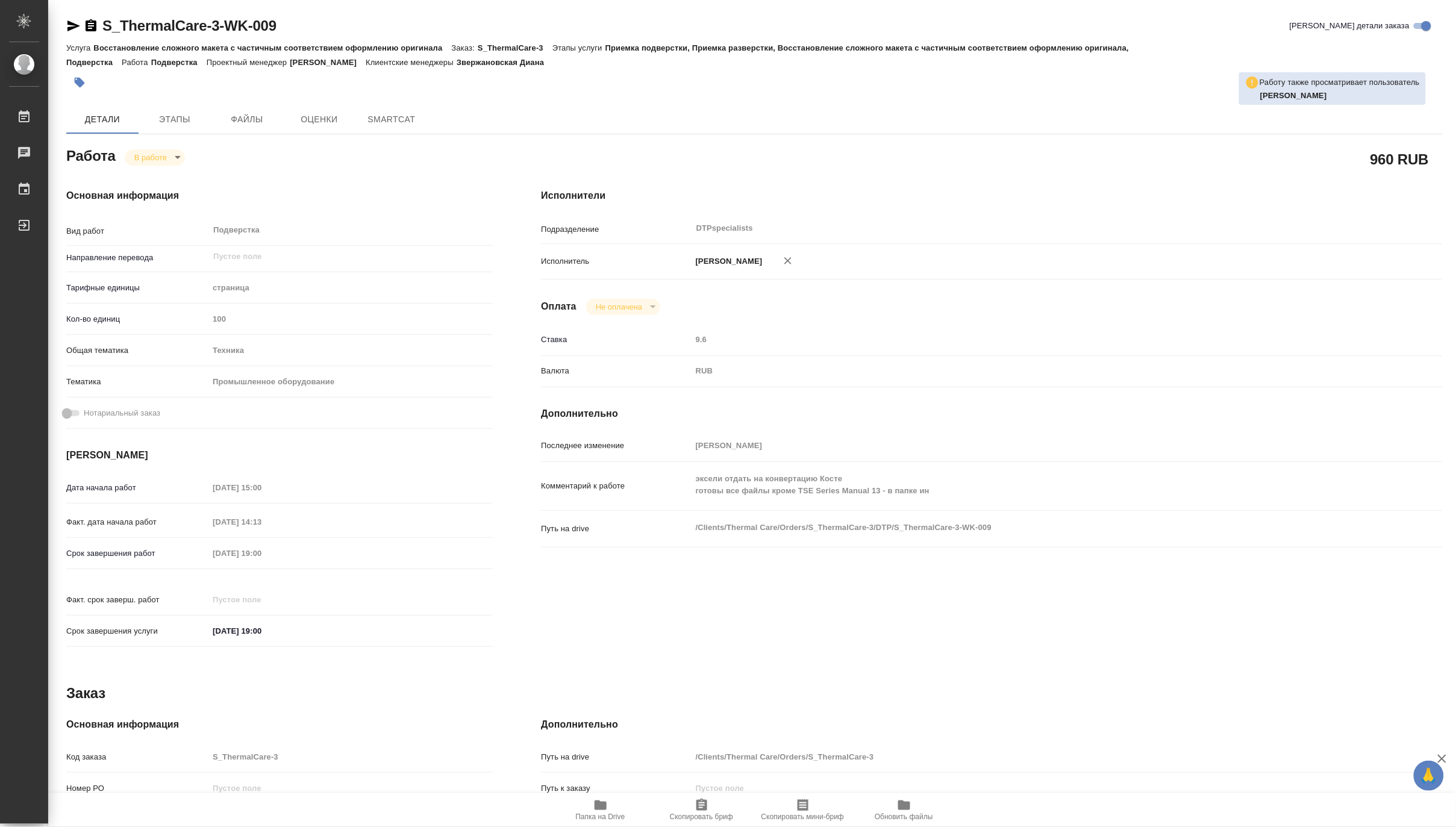
type textarea "x"
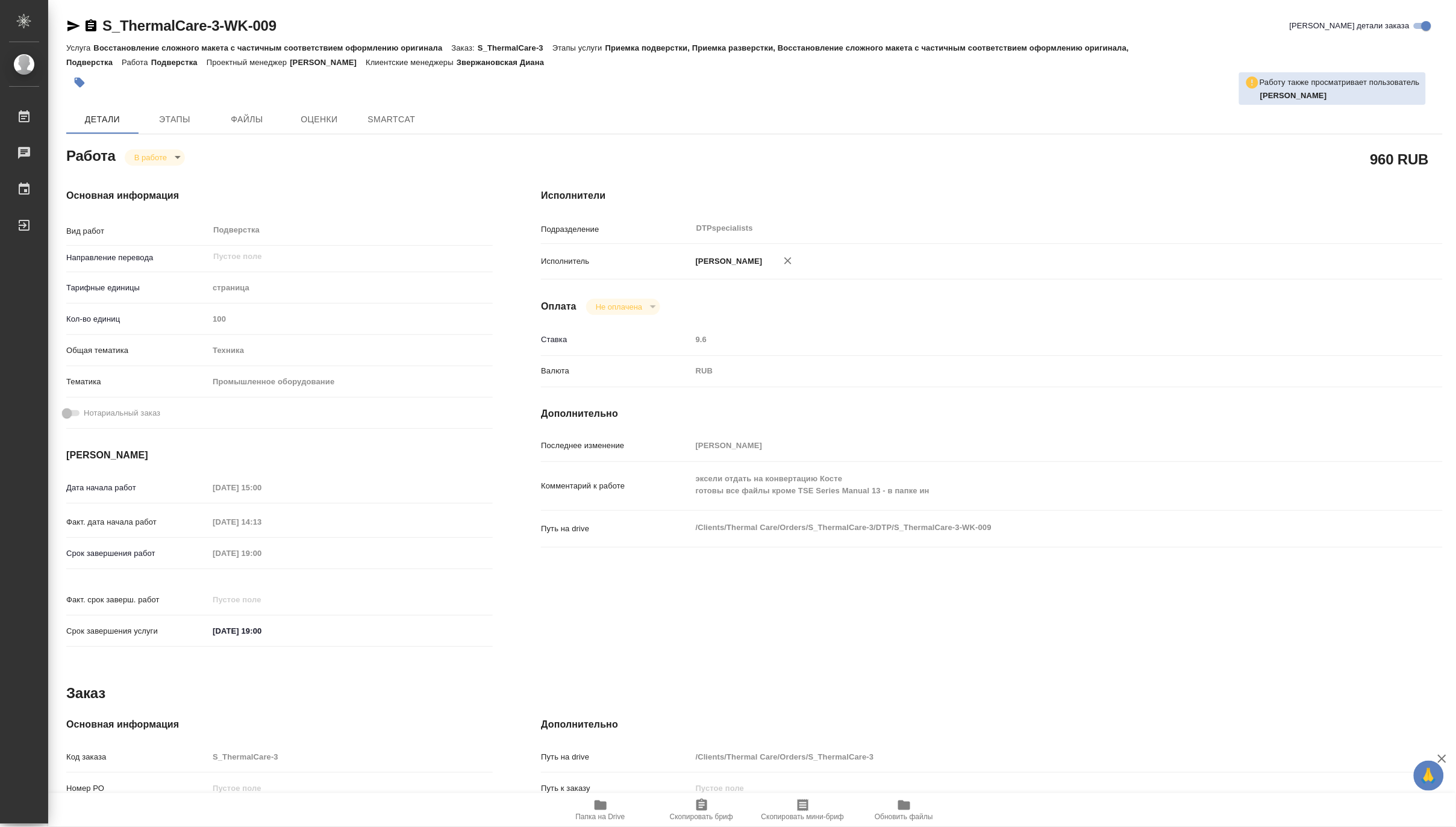
type textarea "x"
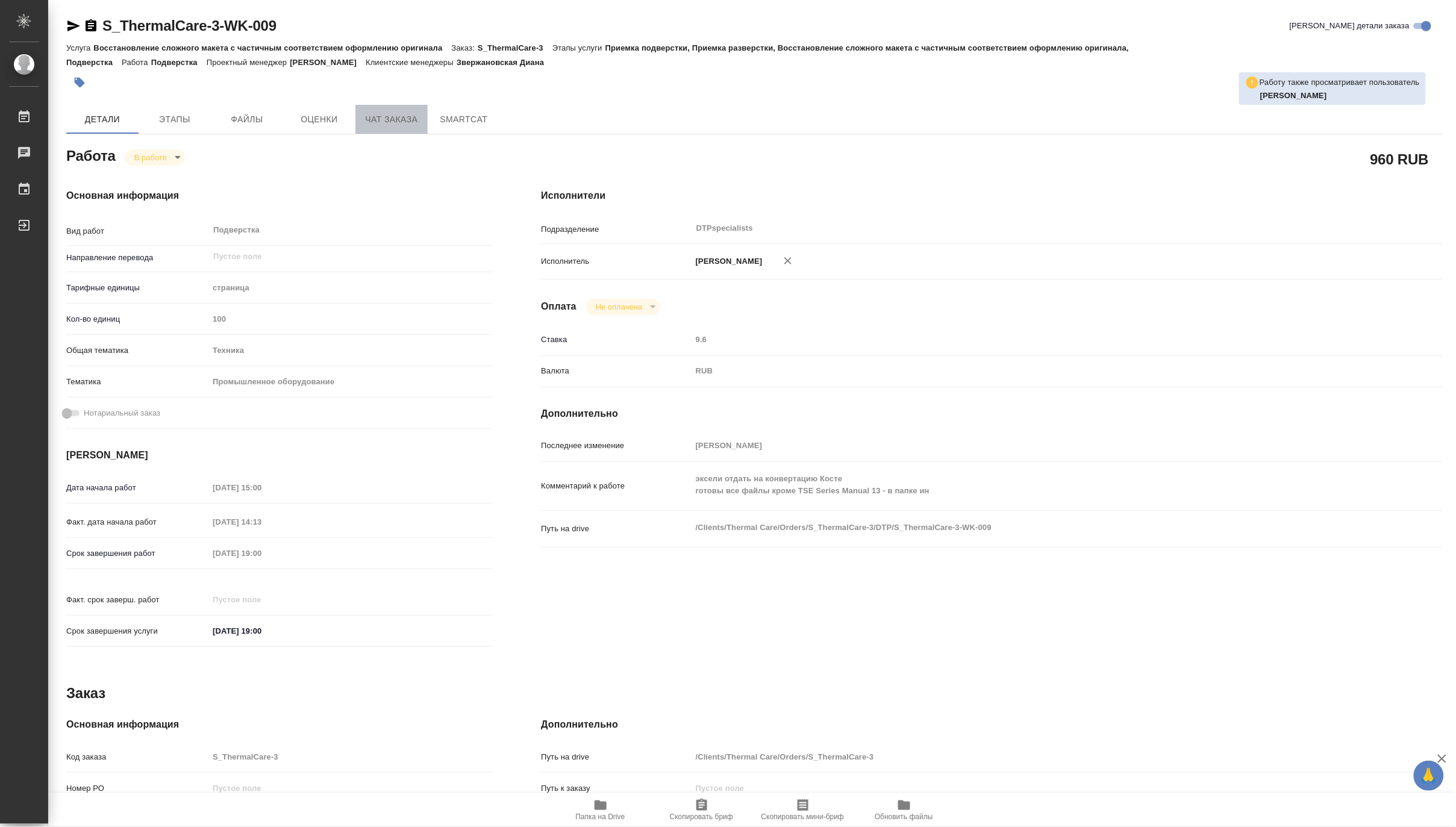
click at [375, 119] on span "Чат заказа" at bounding box center [391, 120] width 58 height 15
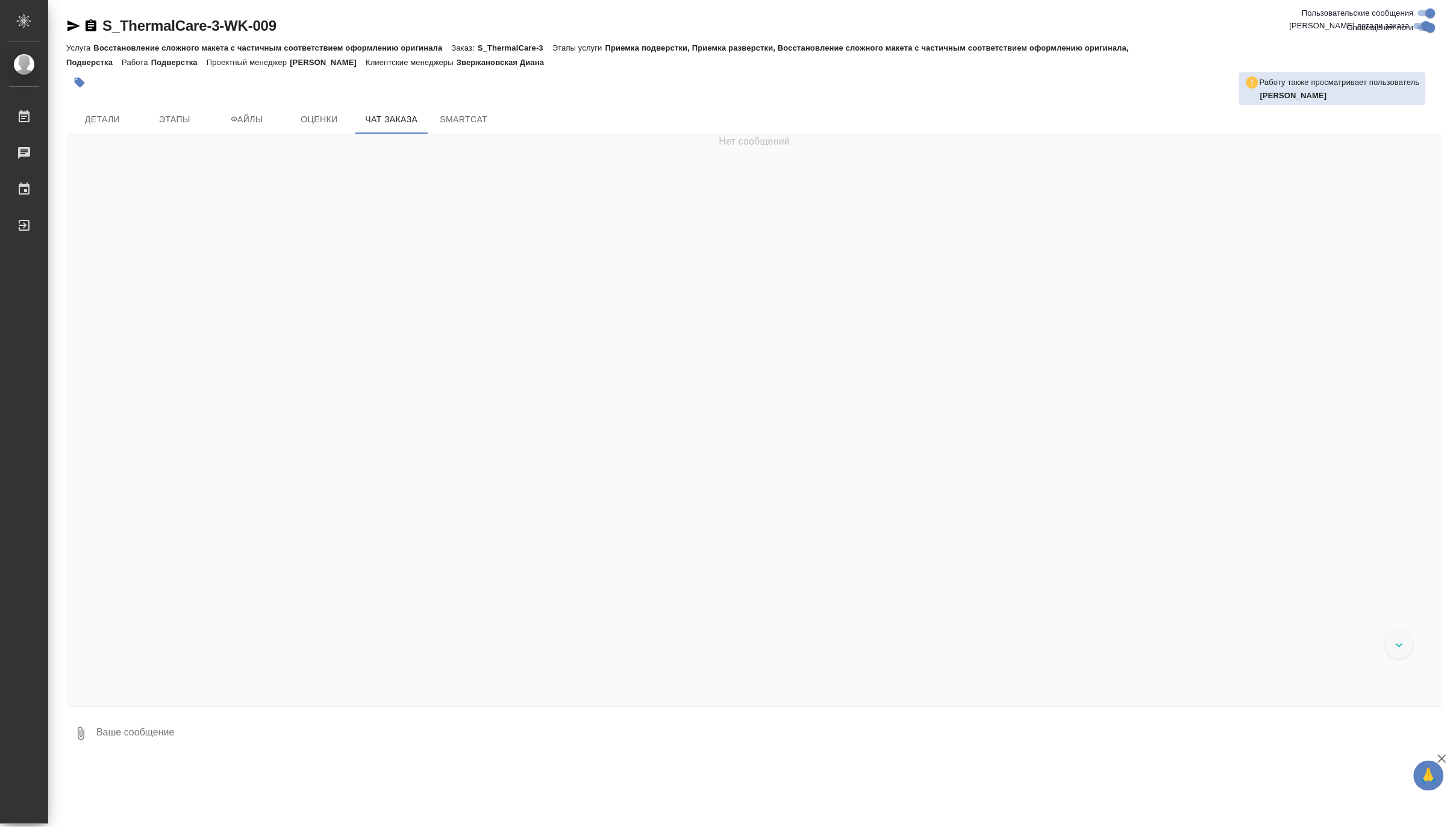
scroll to position [8955, 0]
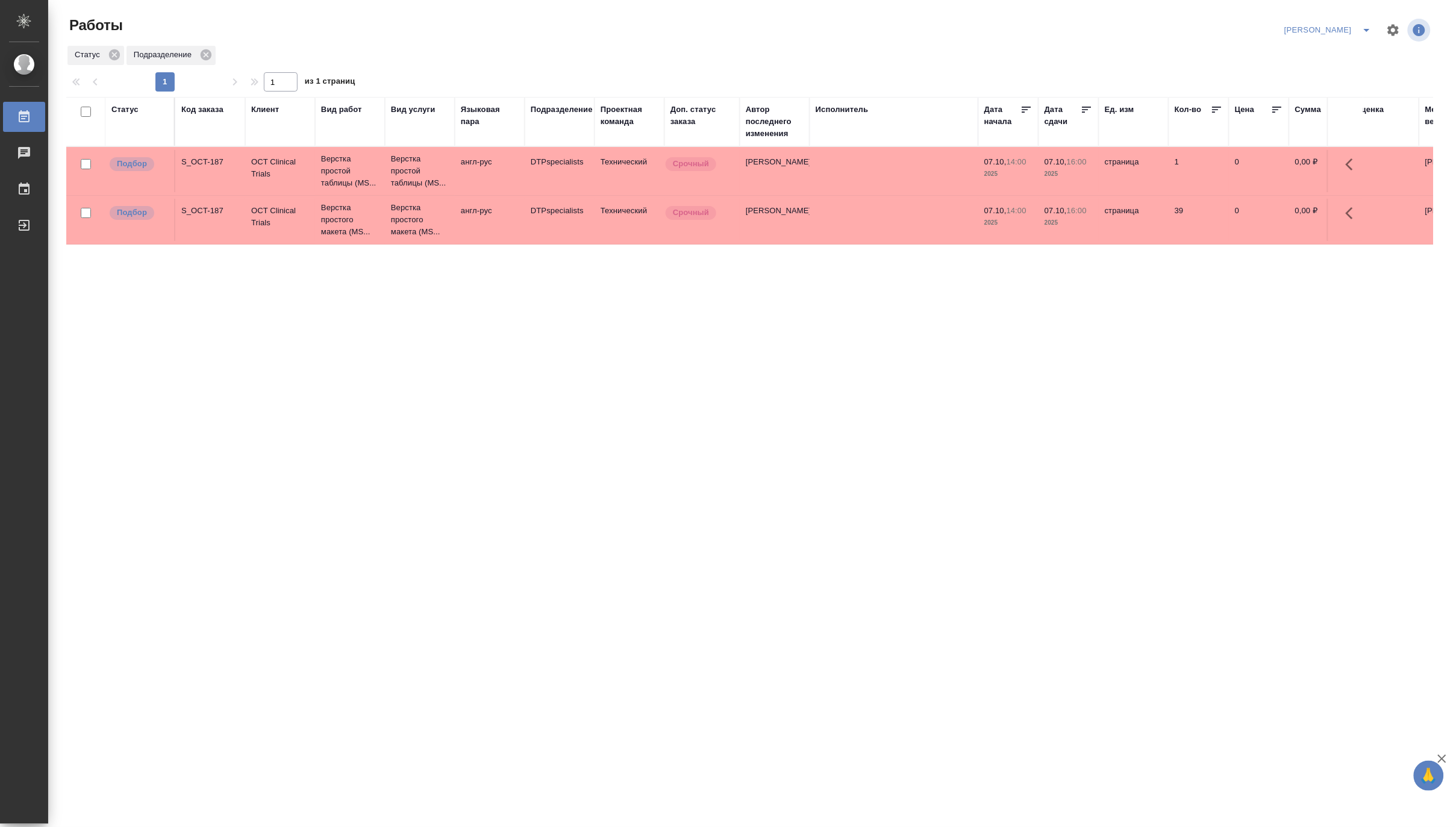
click at [1364, 23] on icon "split button" at bounding box center [1367, 30] width 15 height 15
click at [1317, 111] on li "Верстка и Дизайн" at bounding box center [1321, 112] width 116 height 19
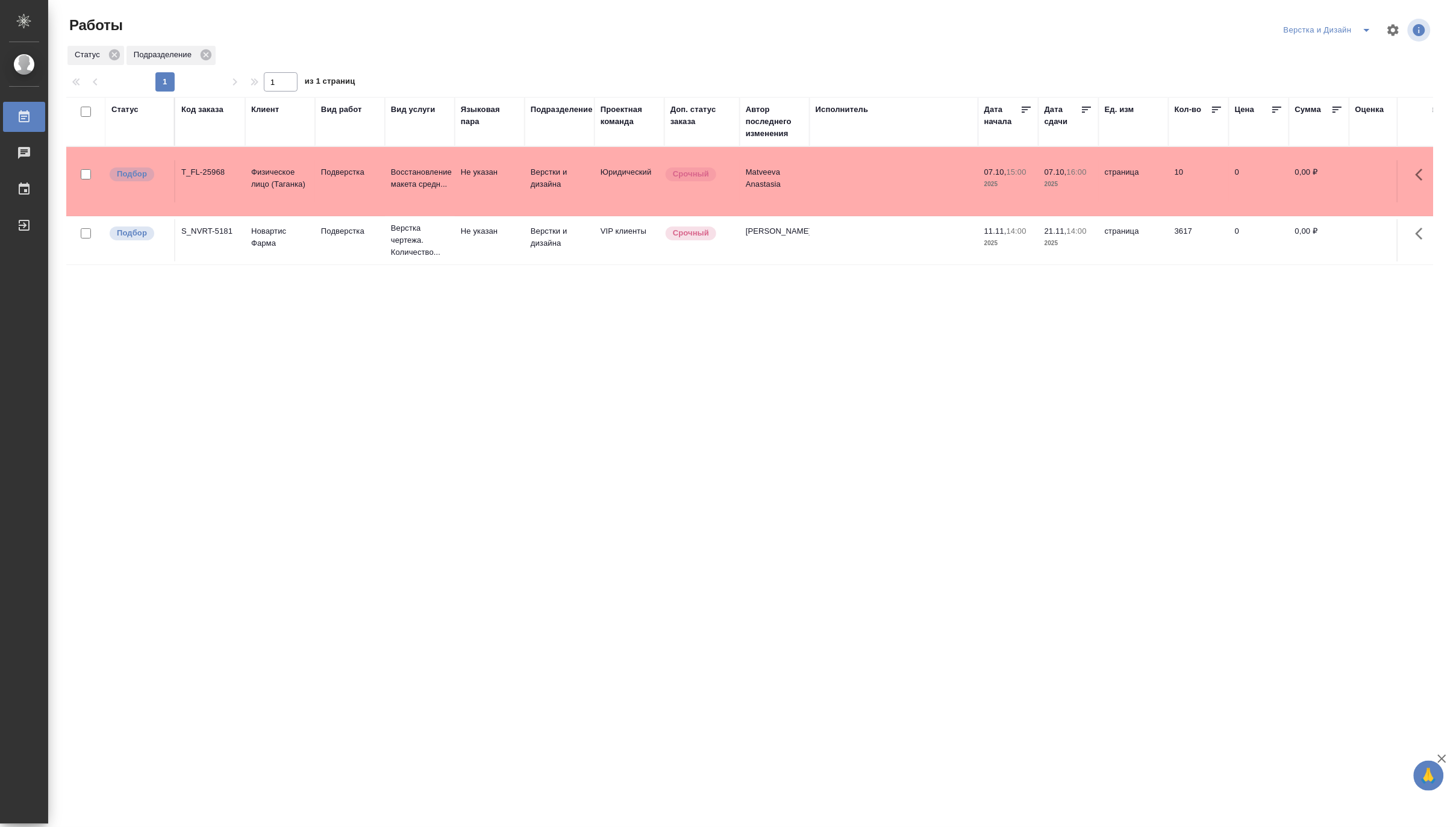
click at [1369, 27] on icon "split button" at bounding box center [1367, 30] width 15 height 15
click at [1347, 93] on li "[PERSON_NAME]" at bounding box center [1334, 92] width 116 height 19
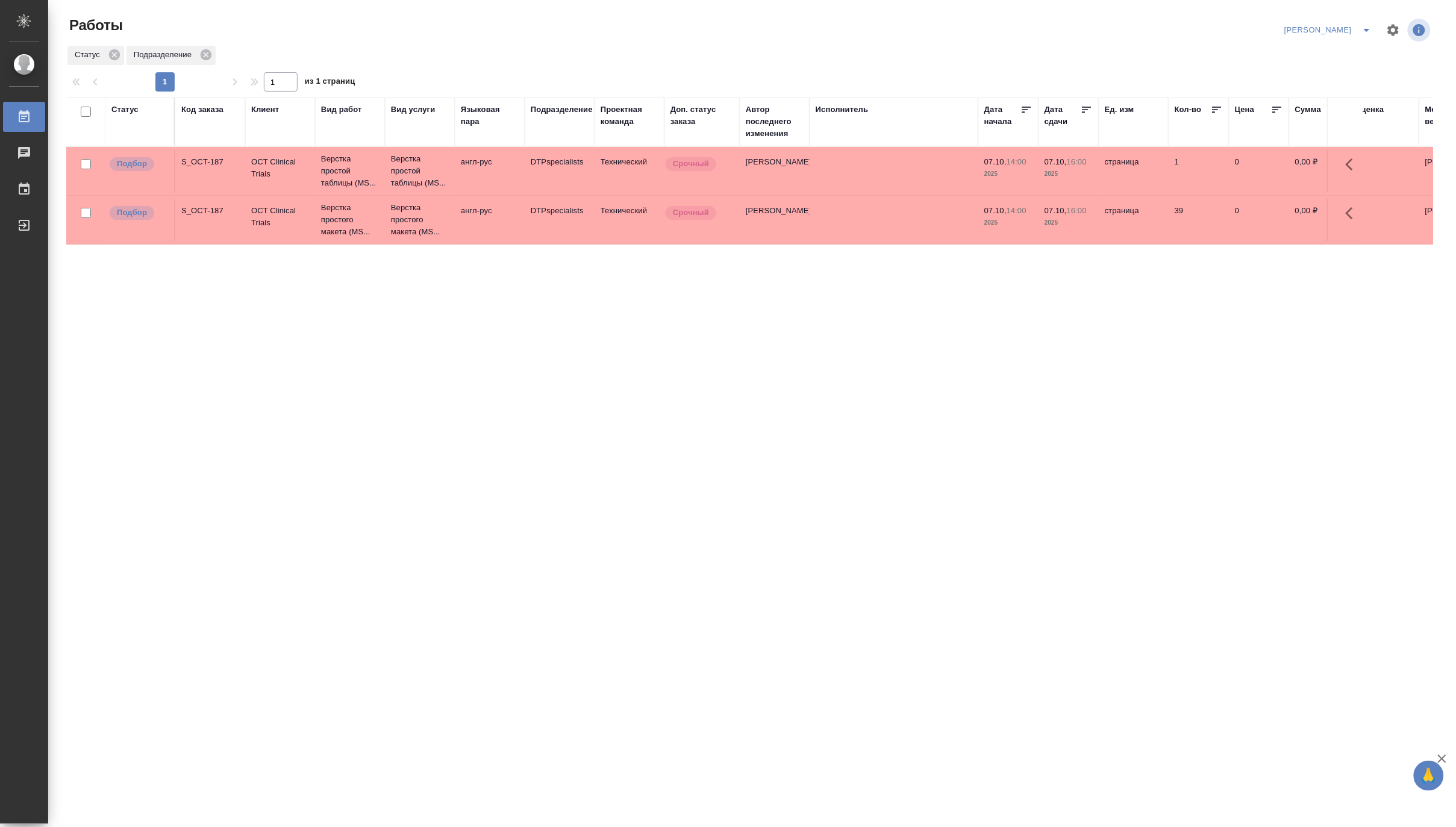
click at [1365, 27] on icon "split button" at bounding box center [1367, 30] width 15 height 15
click at [1325, 106] on li "Верстка и Дизайн" at bounding box center [1321, 112] width 116 height 19
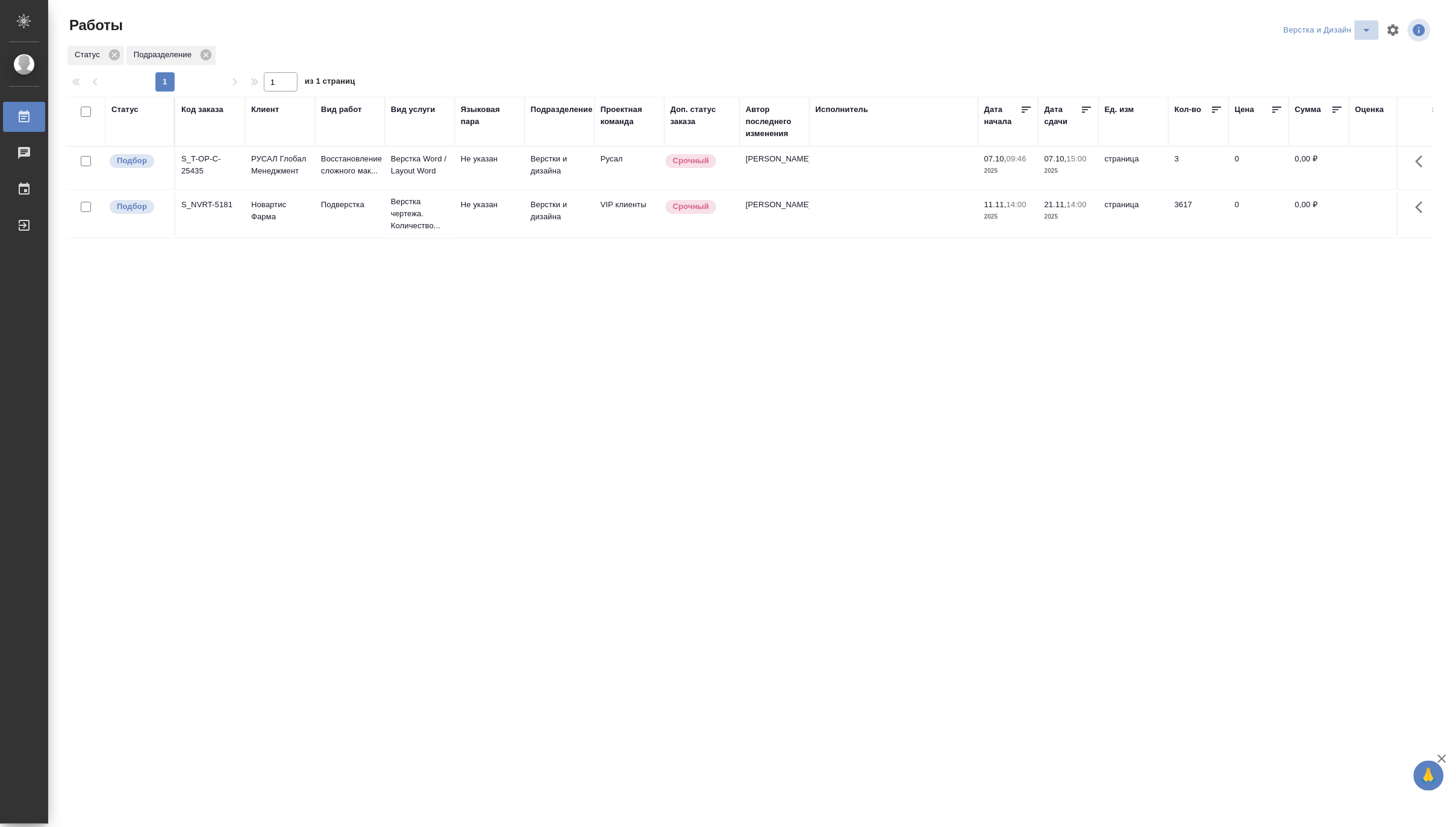
click at [1369, 24] on icon "split button" at bounding box center [1367, 30] width 15 height 15
click at [1352, 94] on li "[PERSON_NAME]" at bounding box center [1334, 92] width 116 height 19
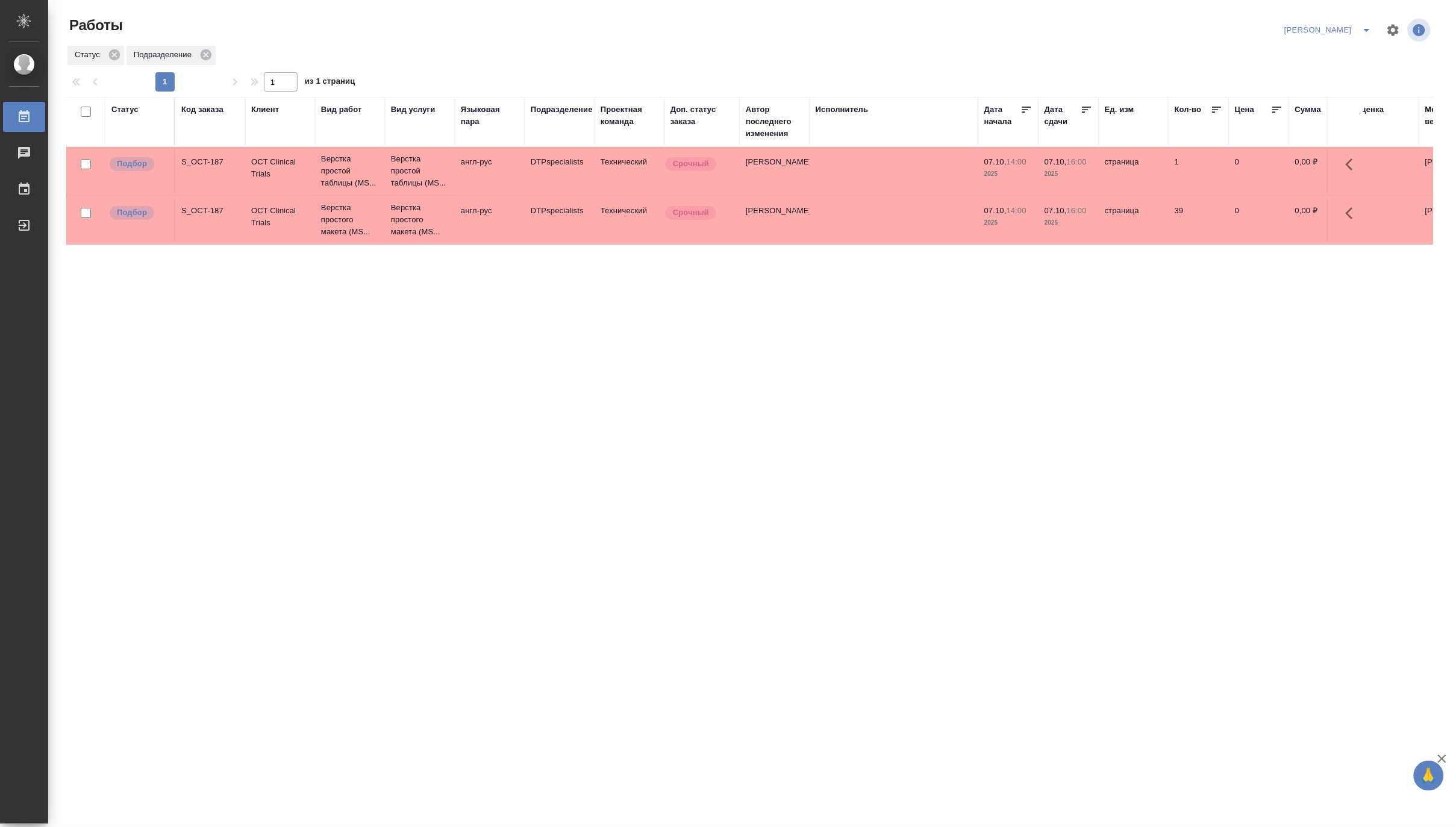
click at [208, 104] on div "Код заказа" at bounding box center [202, 110] width 42 height 12
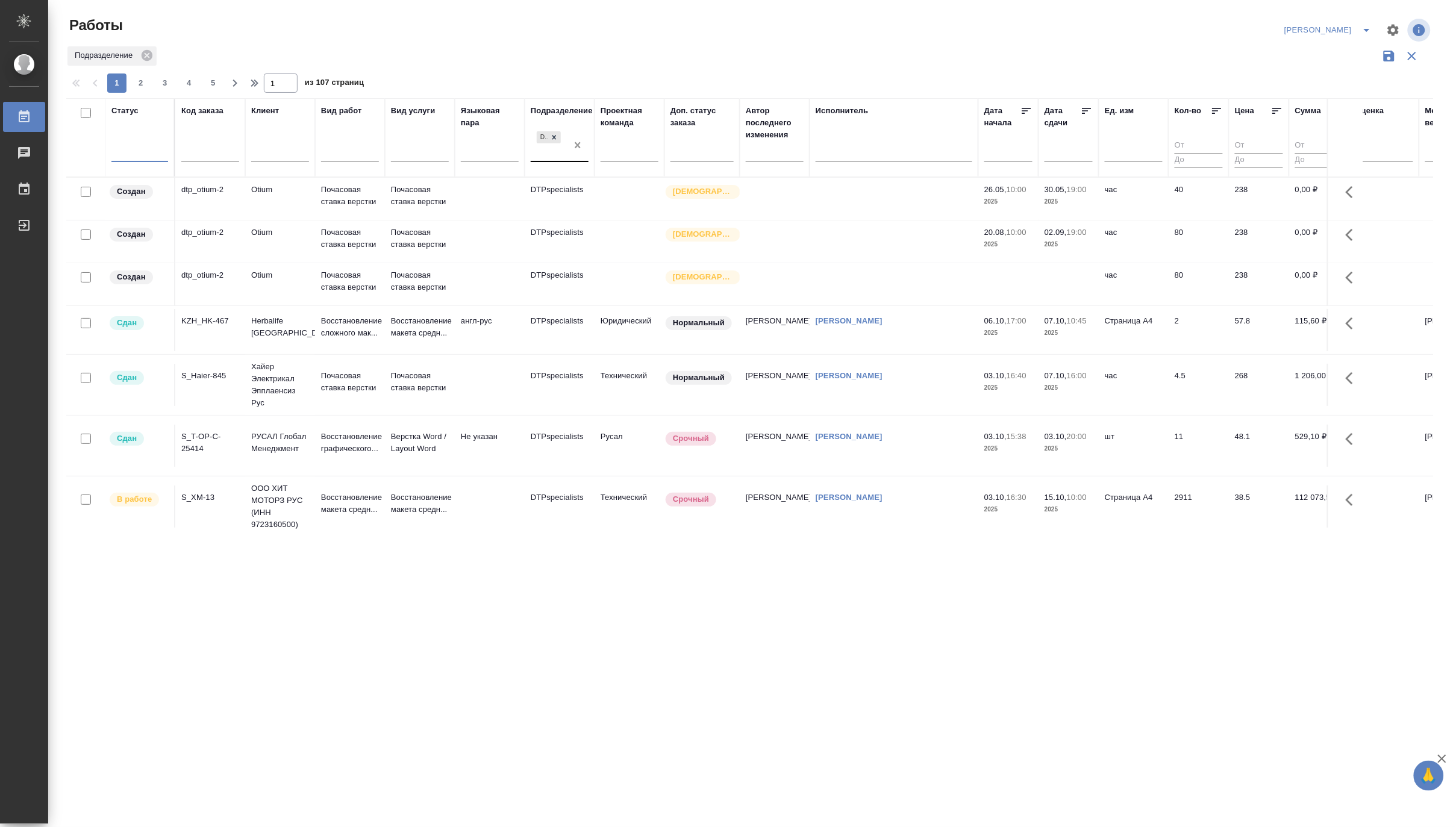
drag, startPoint x: 577, startPoint y: 144, endPoint x: 143, endPoint y: 149, distance: 434.0
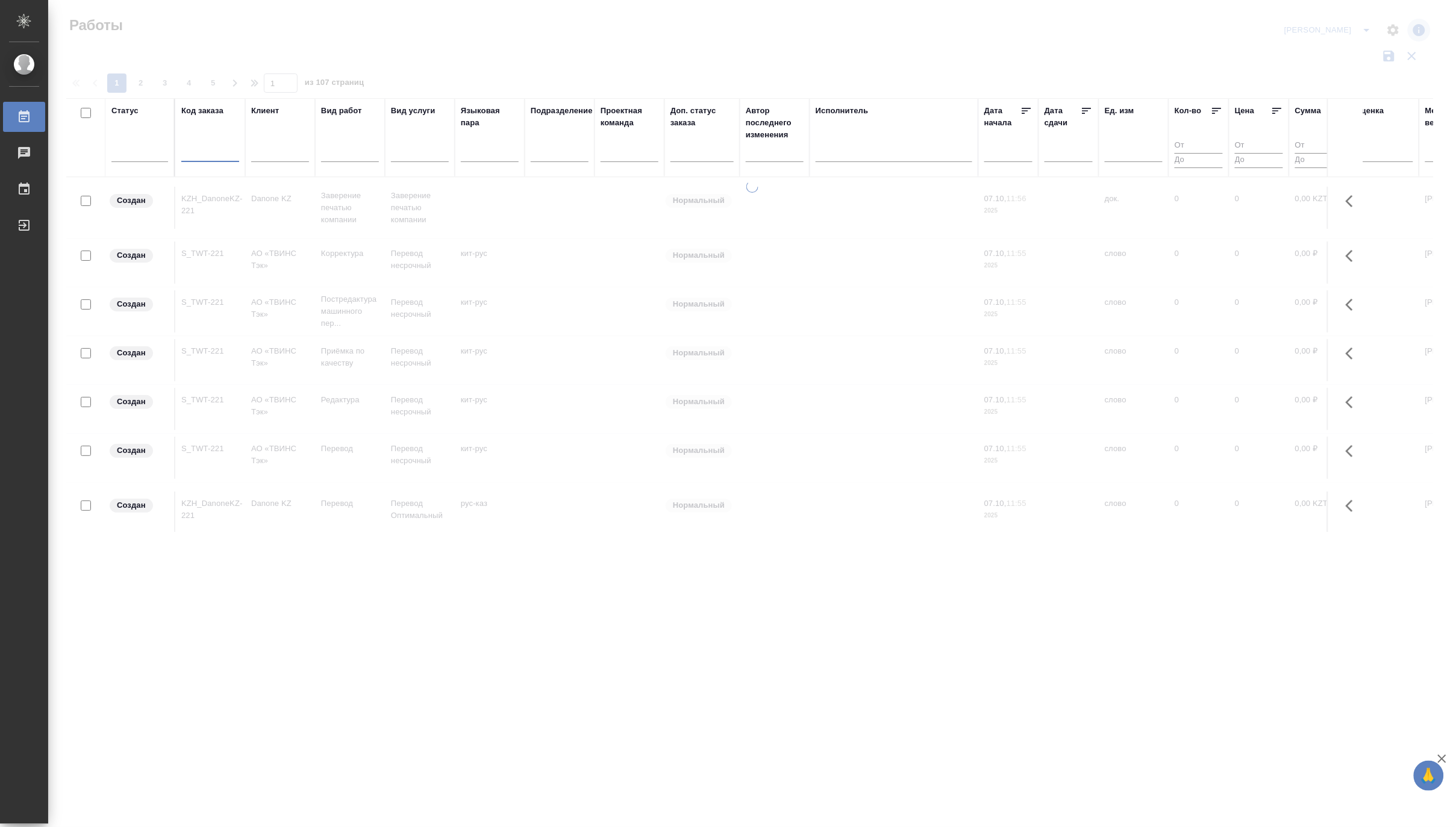
click at [218, 153] on input "text" at bounding box center [210, 155] width 58 height 15
paste input "KZH_Abbottkz-270"
type input "KZH_Abbottkz-269"
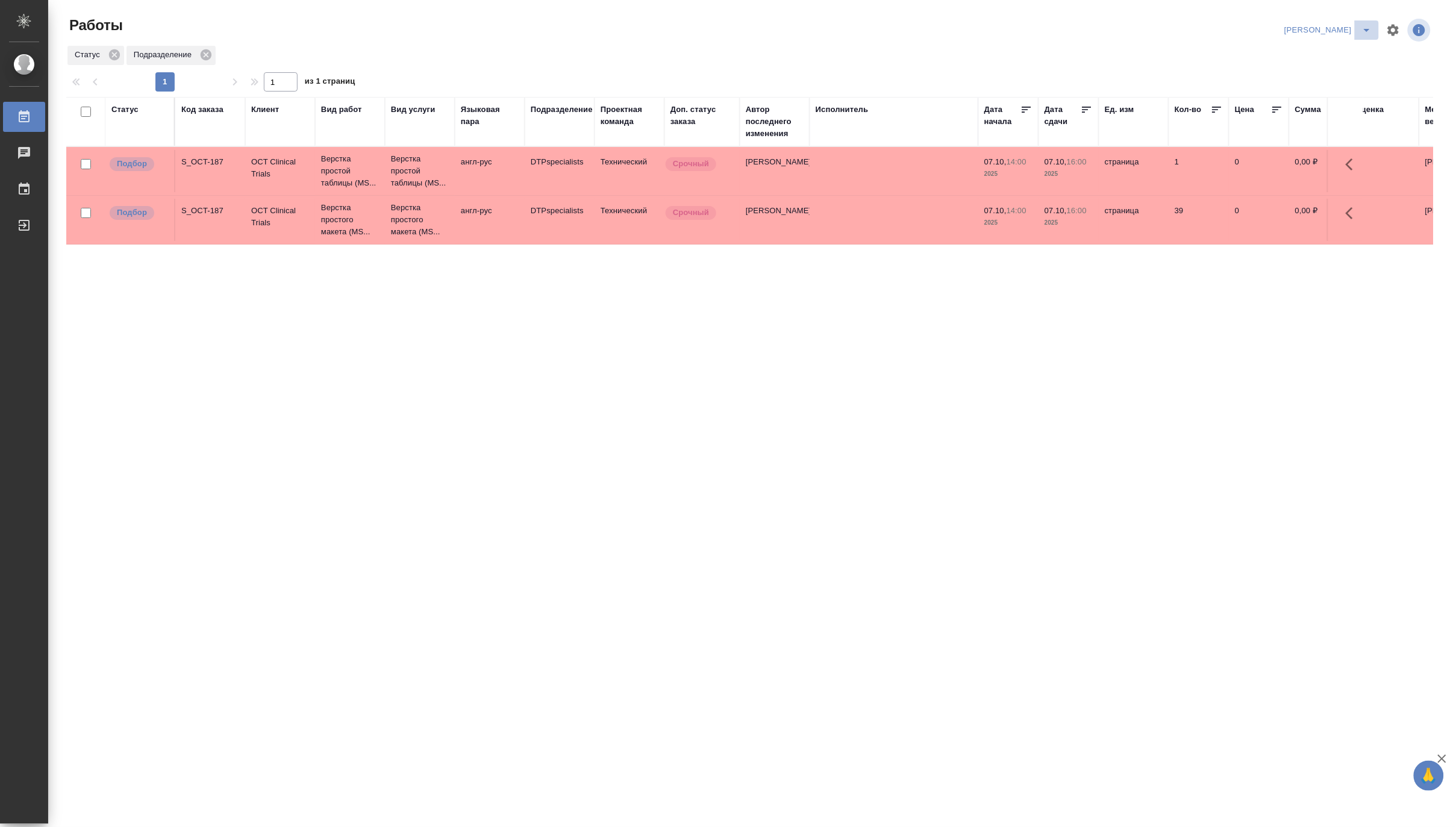
click at [1362, 23] on icon "split button" at bounding box center [1367, 30] width 15 height 15
click at [1335, 46] on li "Матвеева_В работе" at bounding box center [1321, 54] width 116 height 19
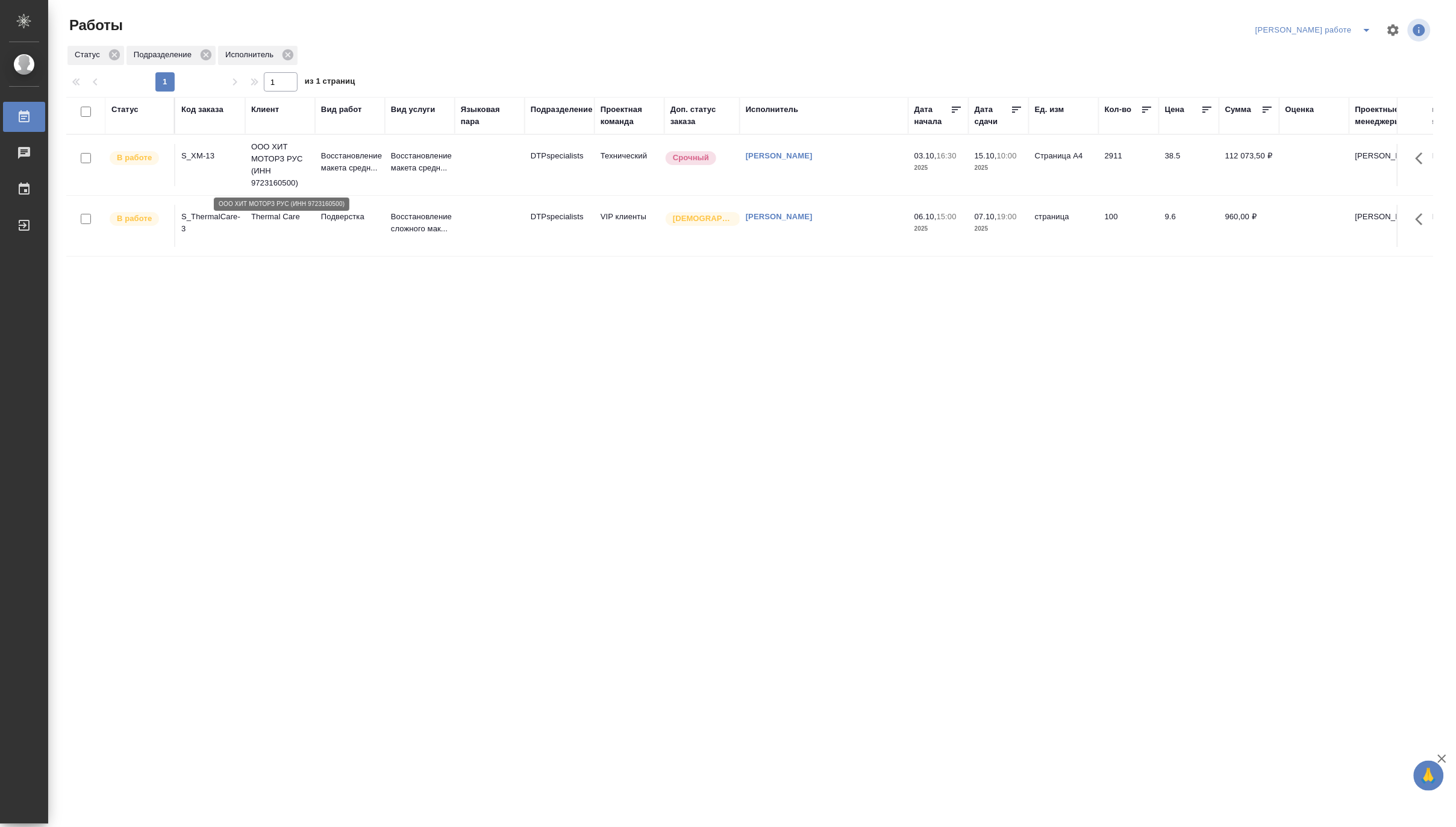
click at [272, 166] on p "ООО ХИТ МОТОРЗ РУС (ИНН 9723160500)" at bounding box center [280, 165] width 58 height 48
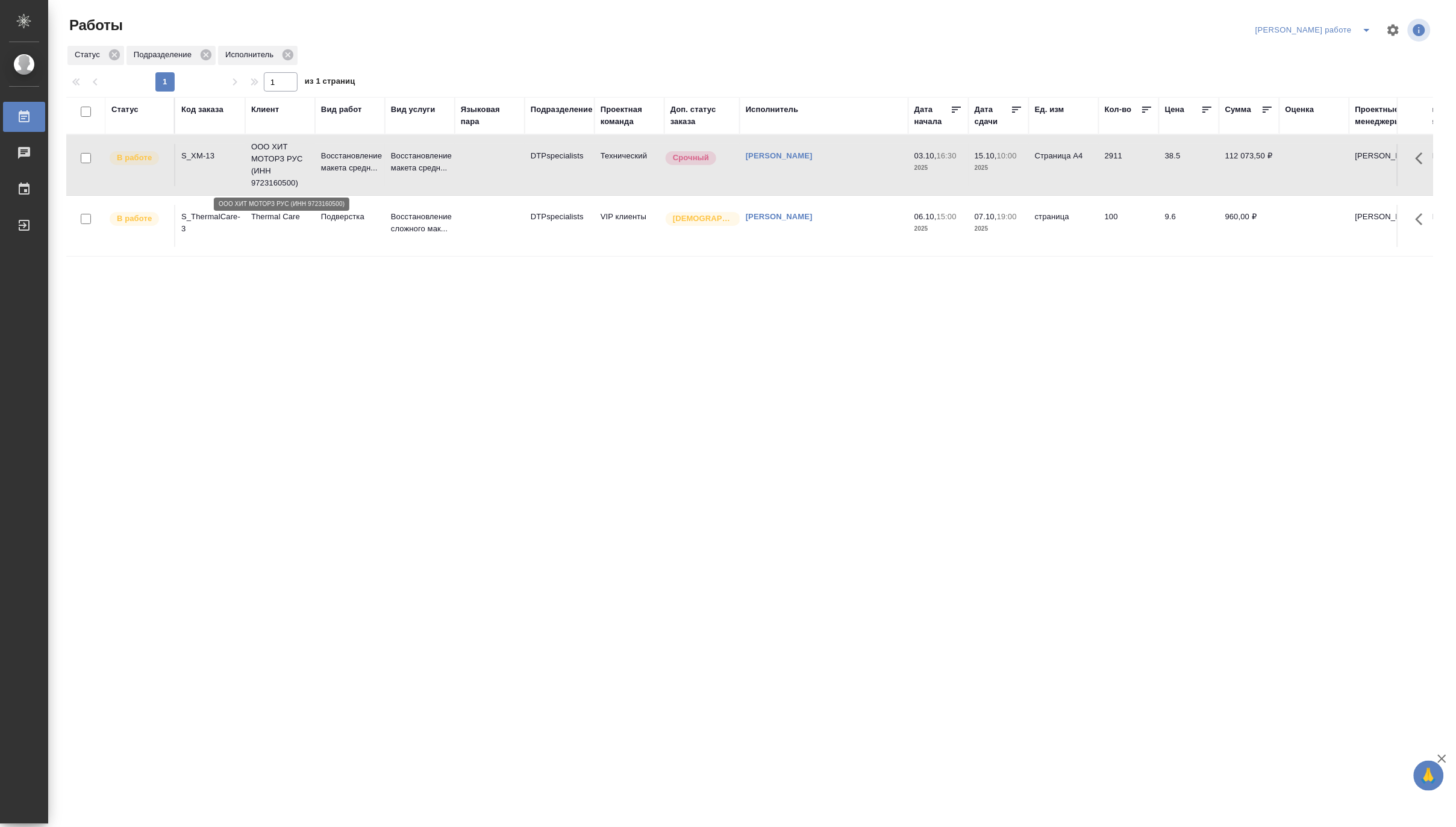
click at [272, 166] on p "ООО ХИТ МОТОРЗ РУС (ИНН 9723160500)" at bounding box center [280, 165] width 58 height 48
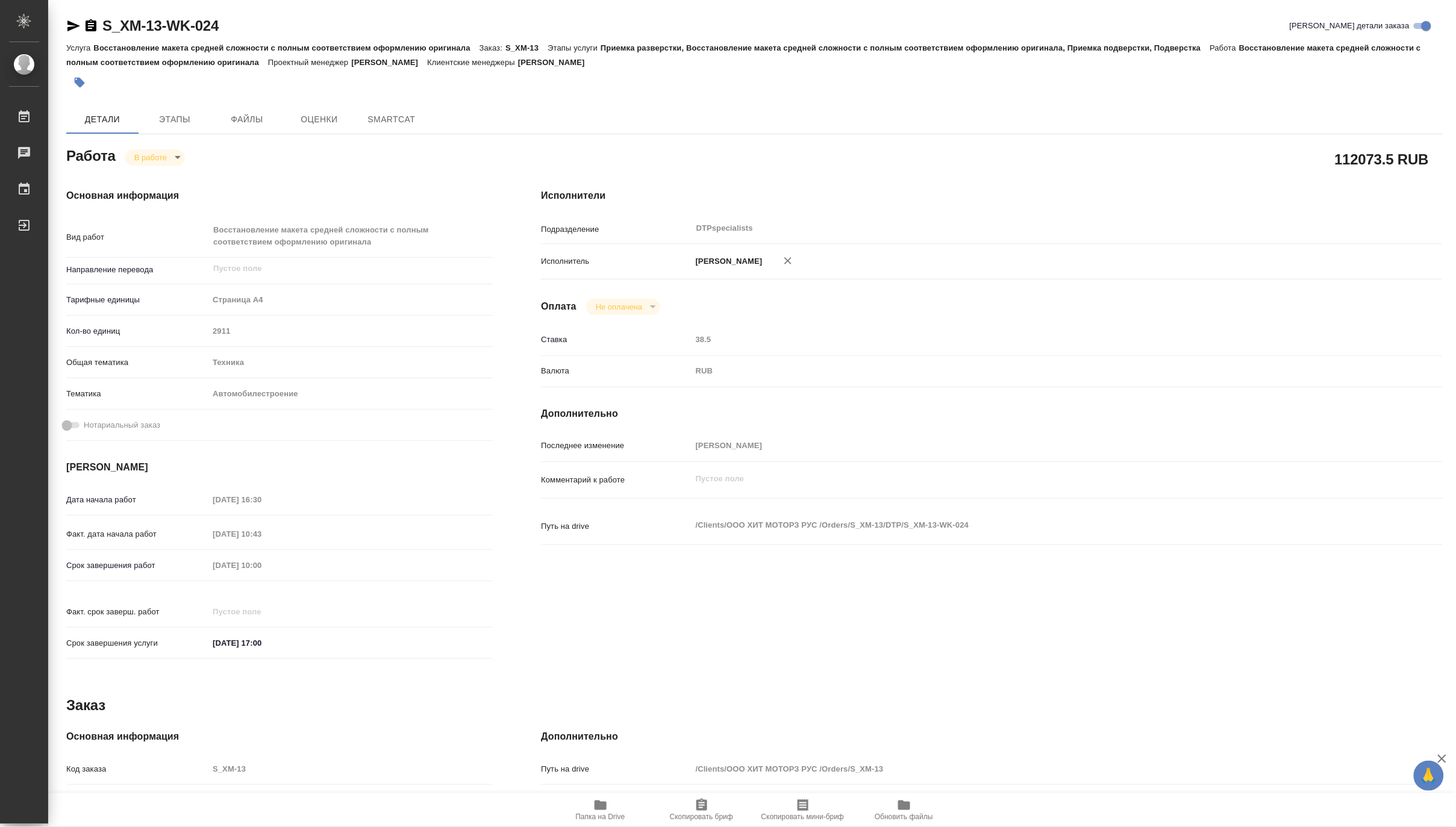
type textarea "x"
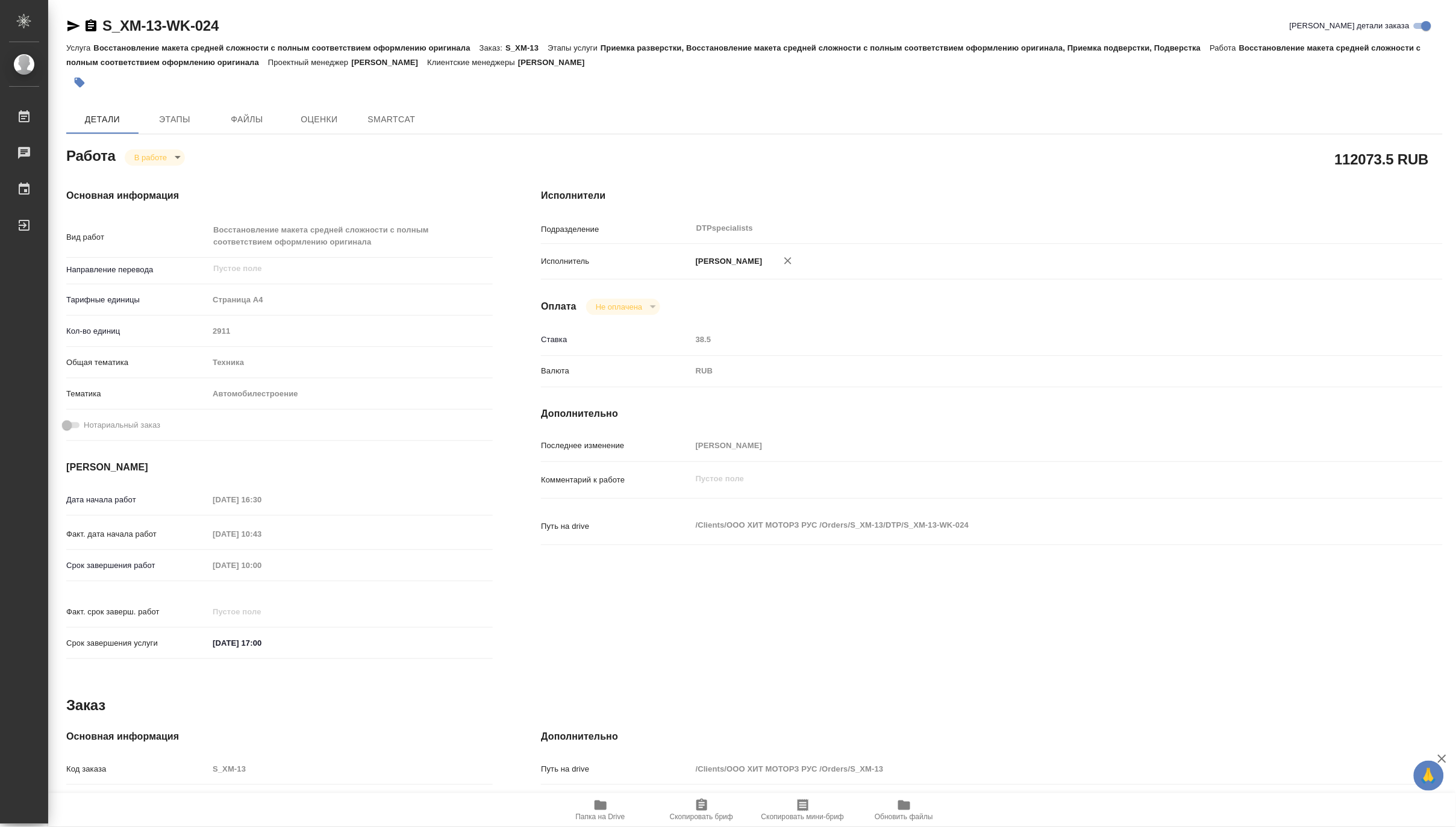
type textarea "x"
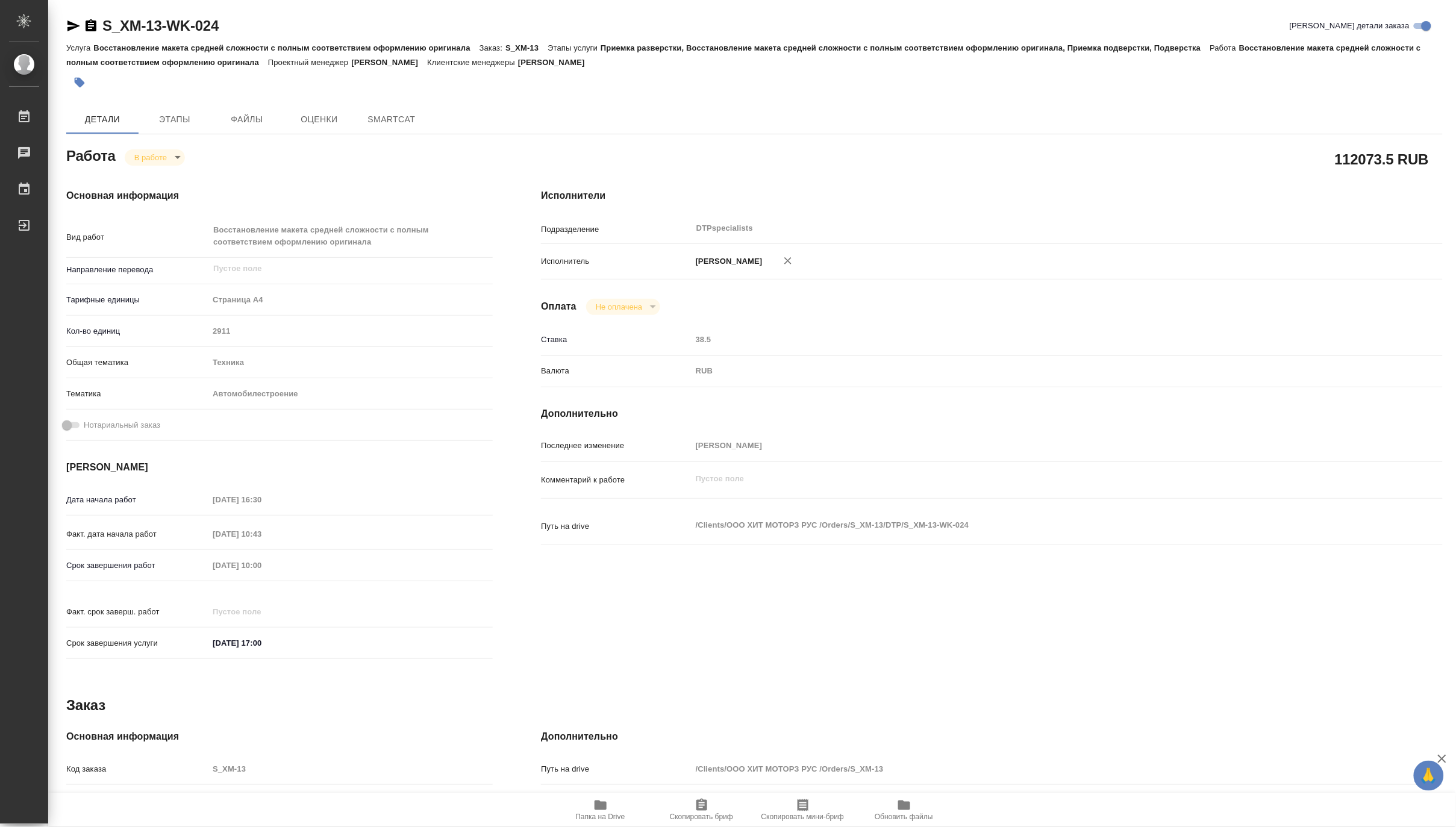
type textarea "x"
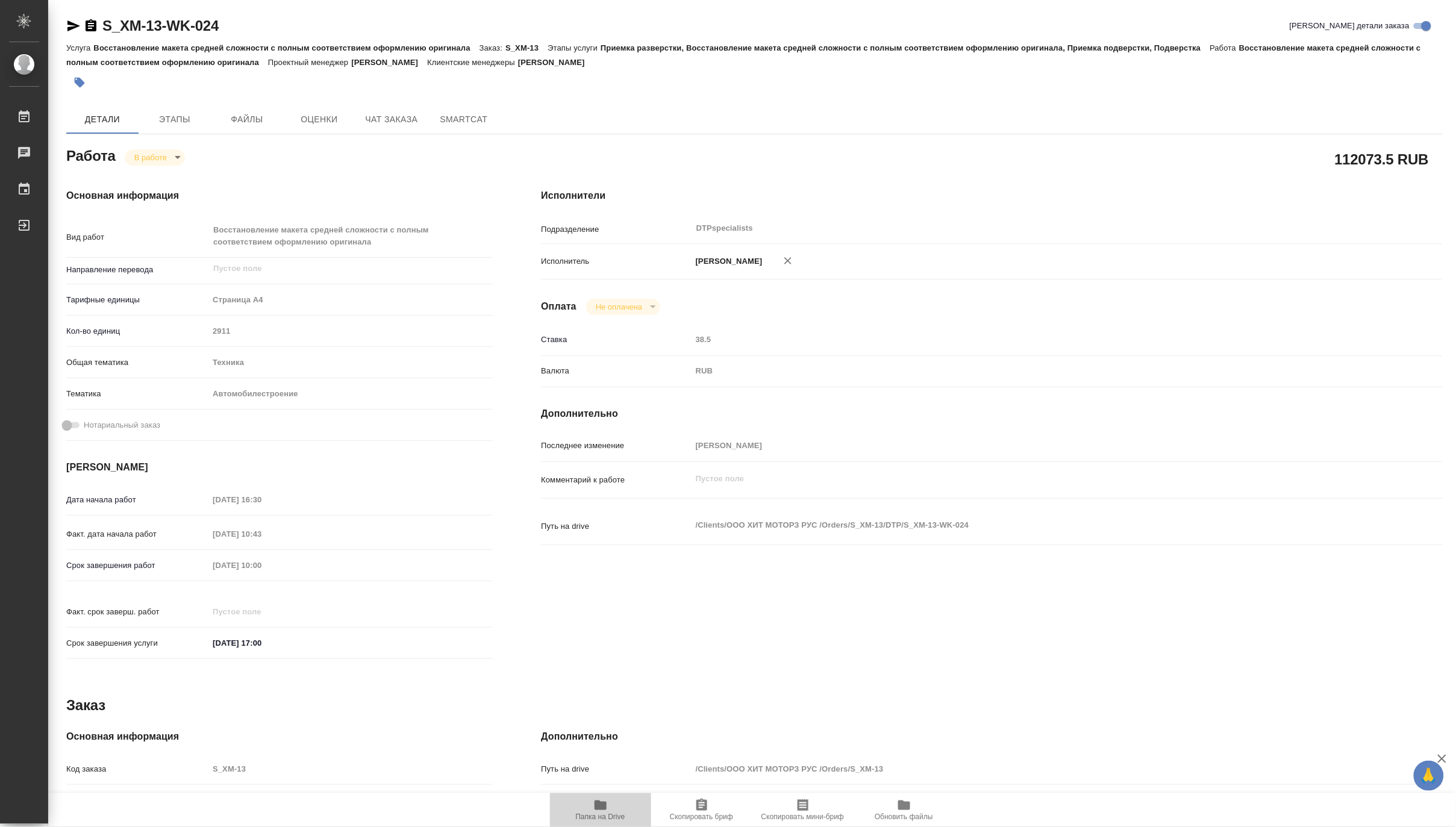
click at [605, 809] on icon "button" at bounding box center [600, 805] width 12 height 9
type textarea "x"
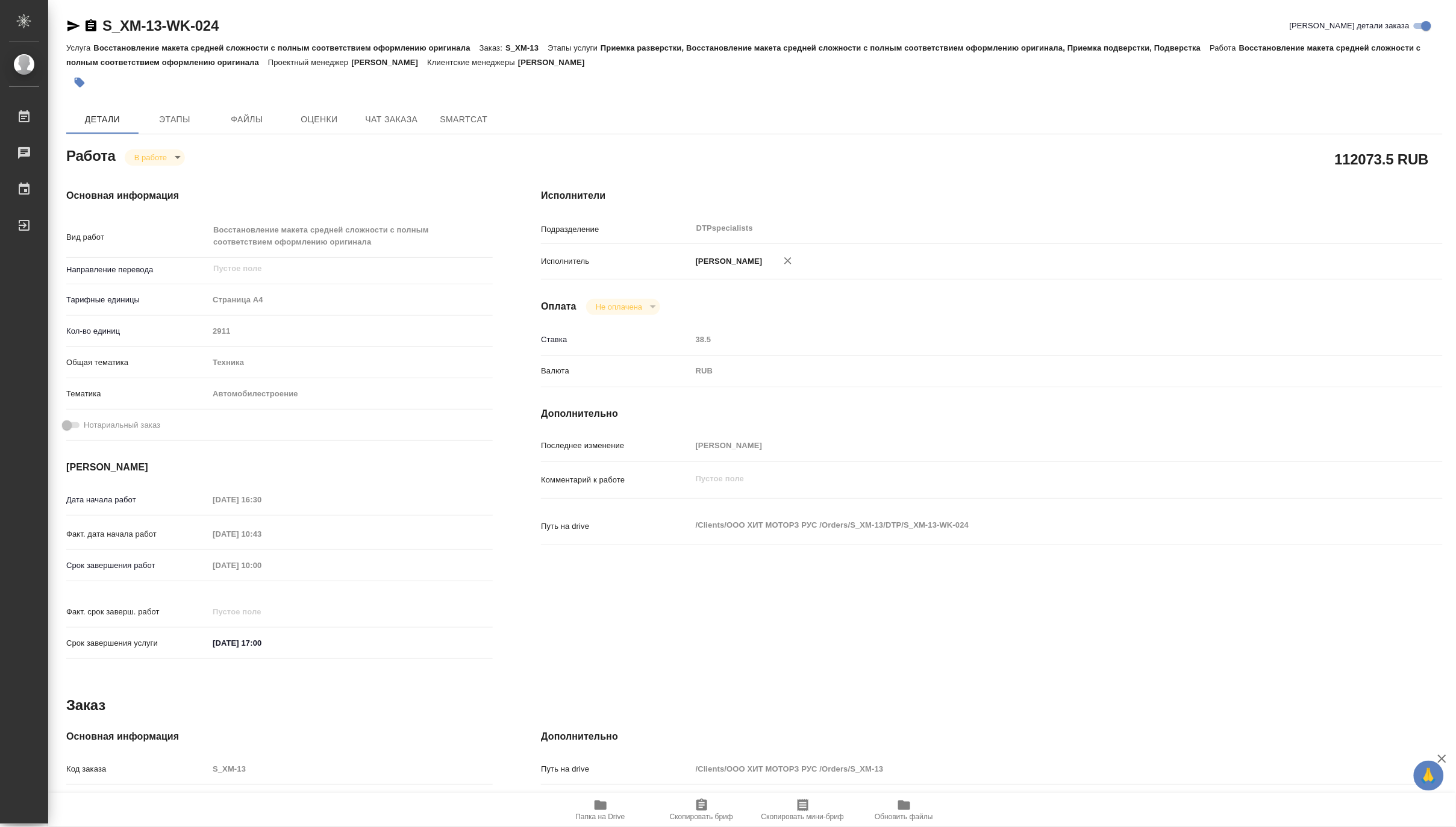
type textarea "x"
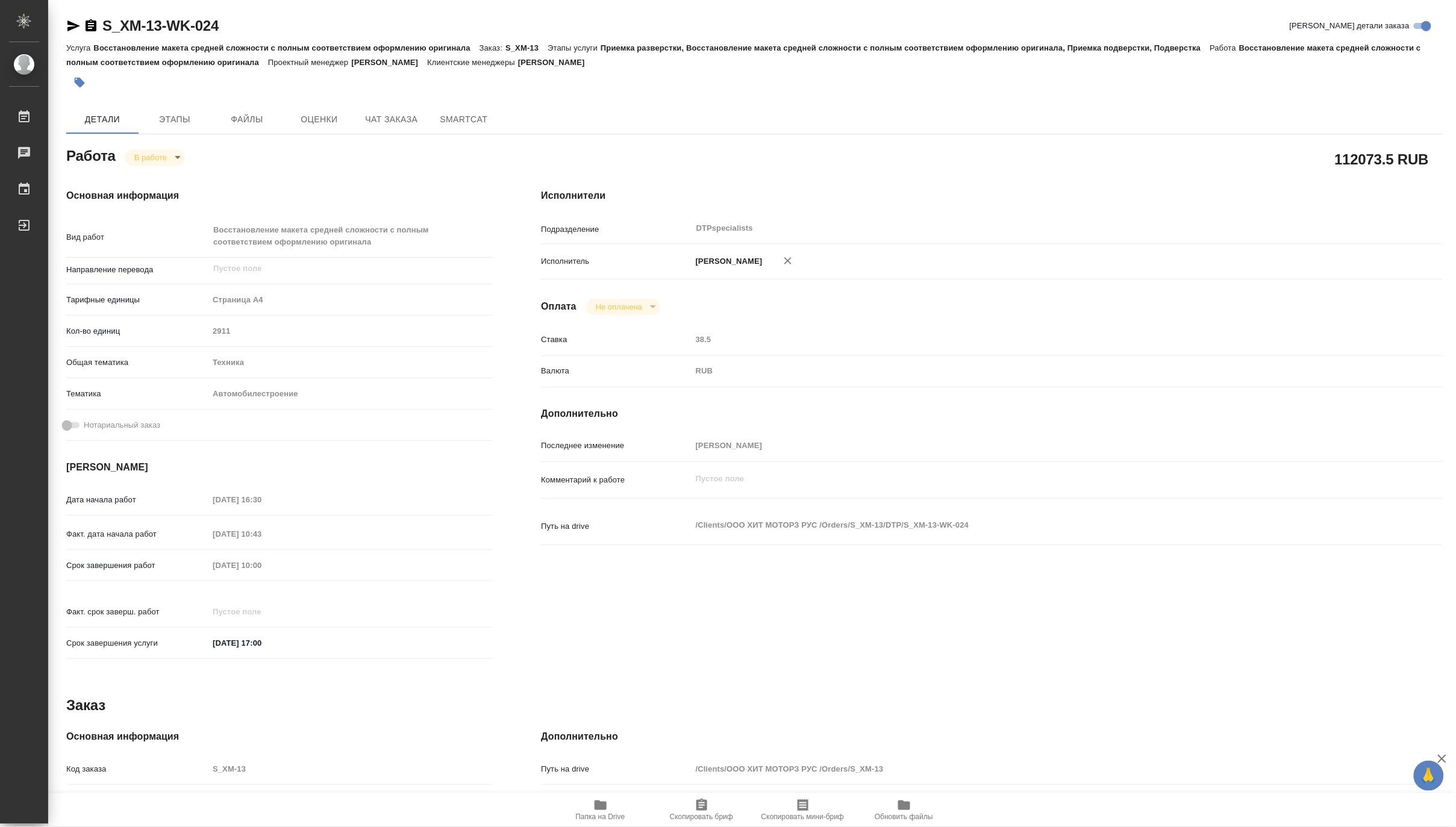
type textarea "x"
